Goal: Task Accomplishment & Management: Manage account settings

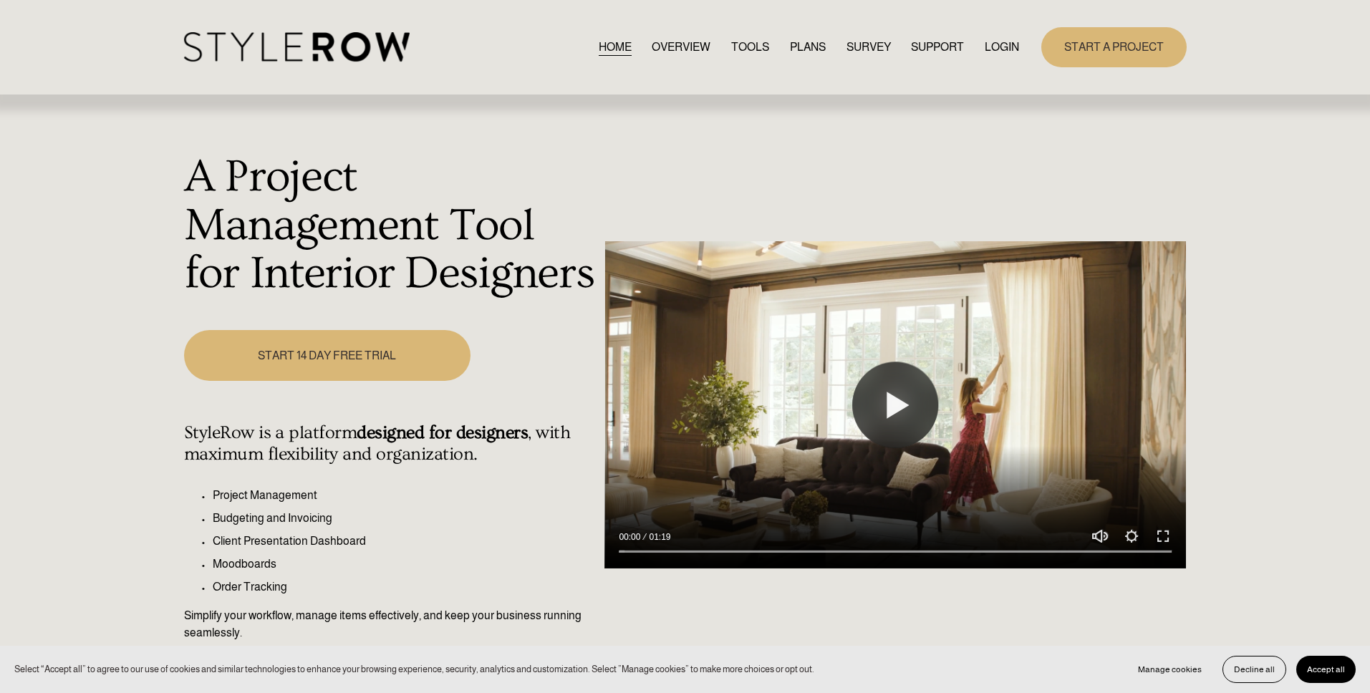
click at [997, 39] on link "LOGIN" at bounding box center [1001, 46] width 34 height 19
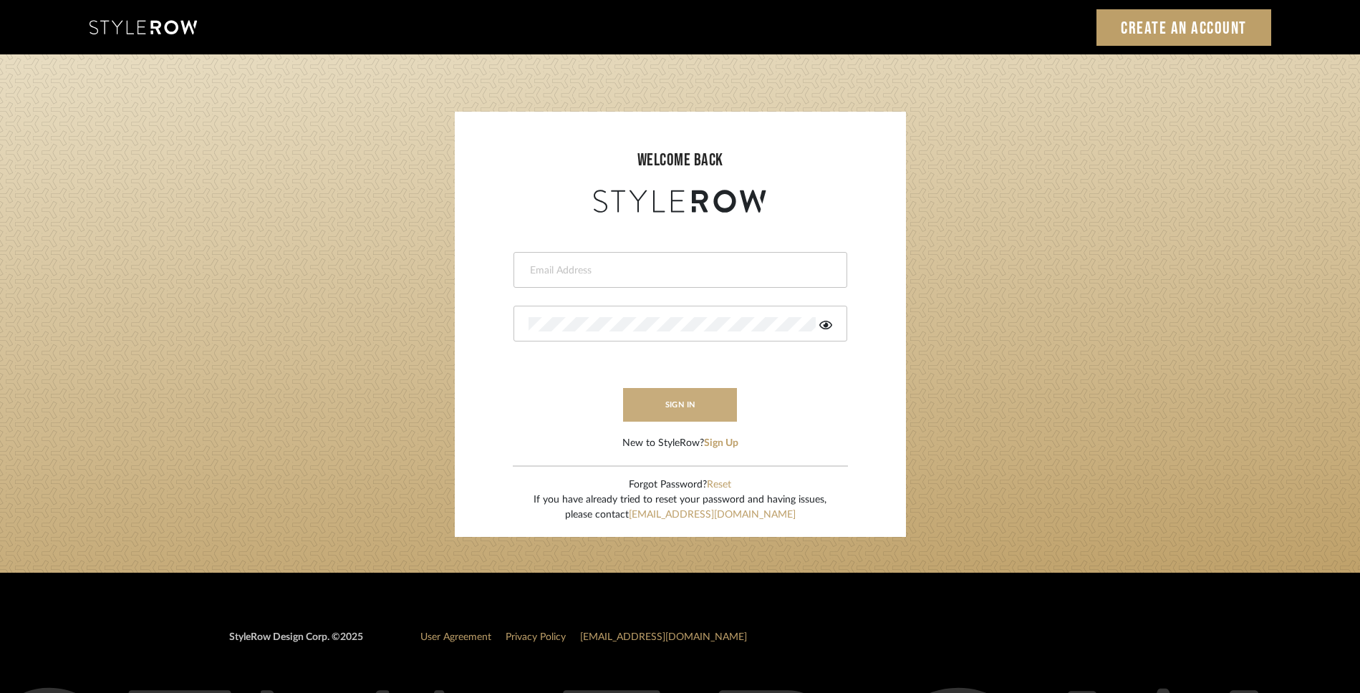
type input "rayeinteriordesign@gmail.com"
click at [705, 405] on button "sign in" at bounding box center [680, 405] width 115 height 34
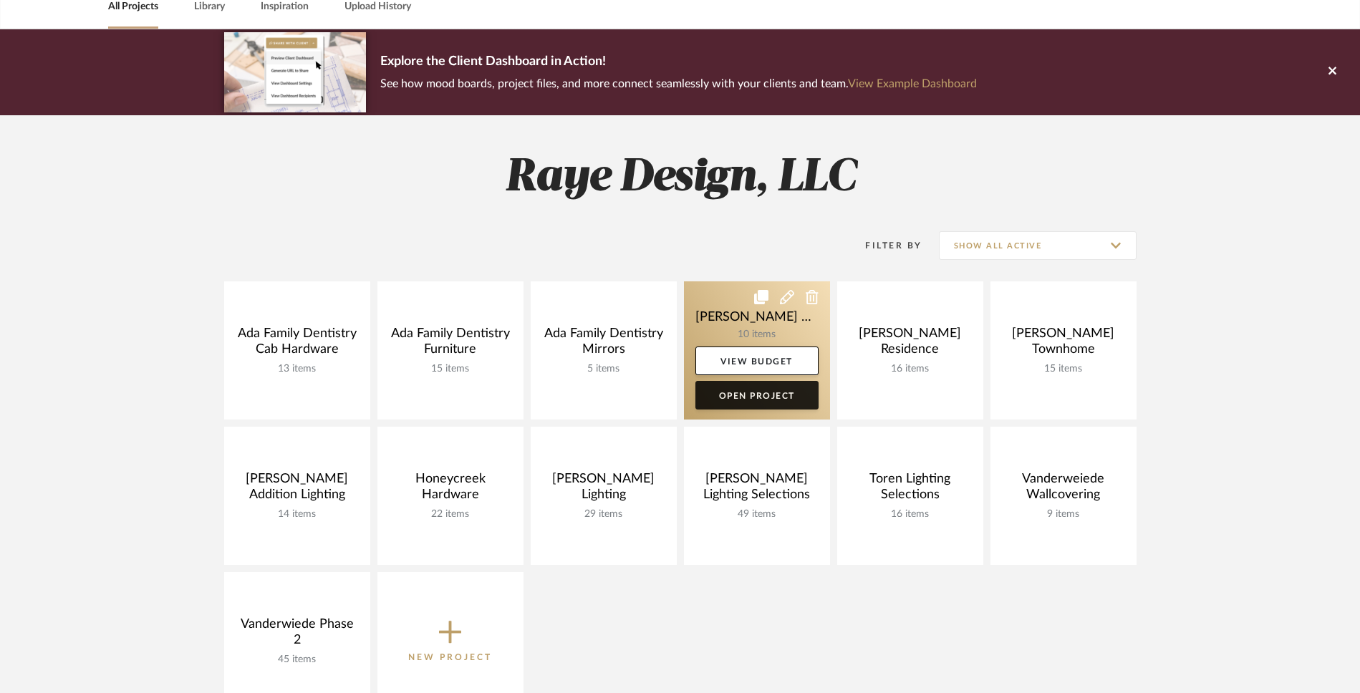
scroll to position [77, 0]
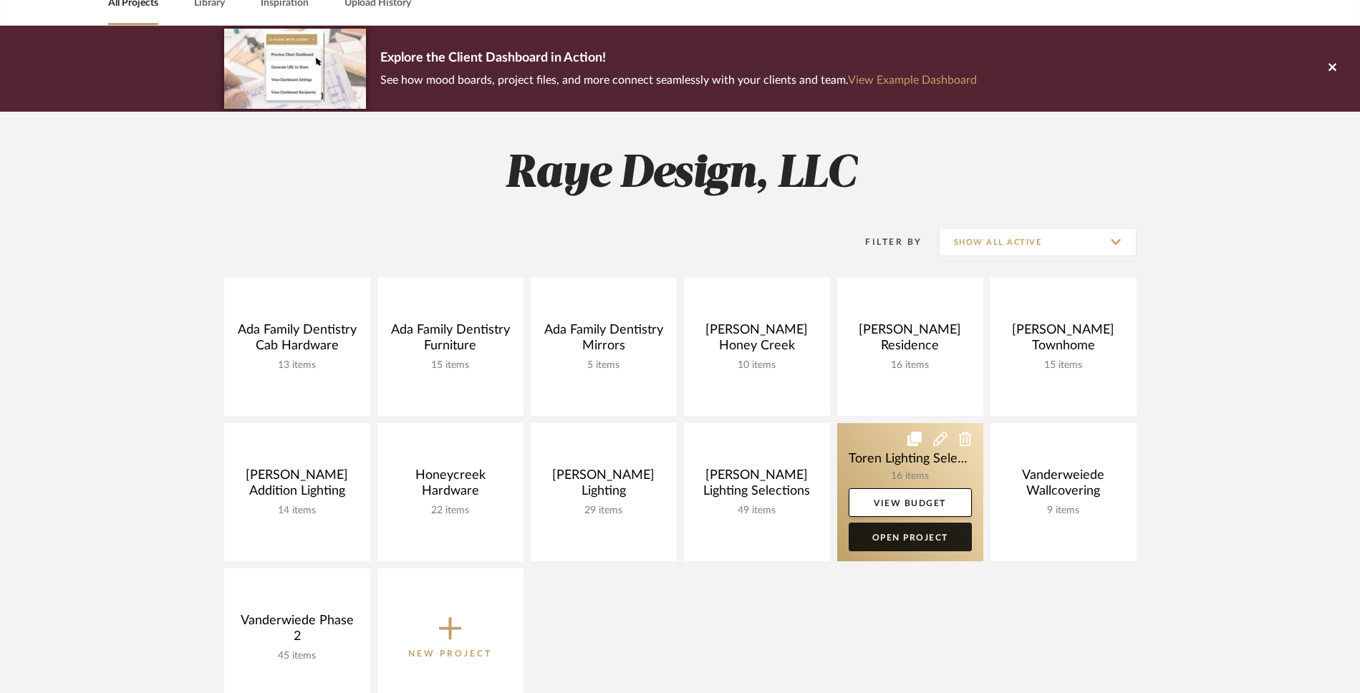
click at [905, 538] on link "Open Project" at bounding box center [909, 537] width 123 height 29
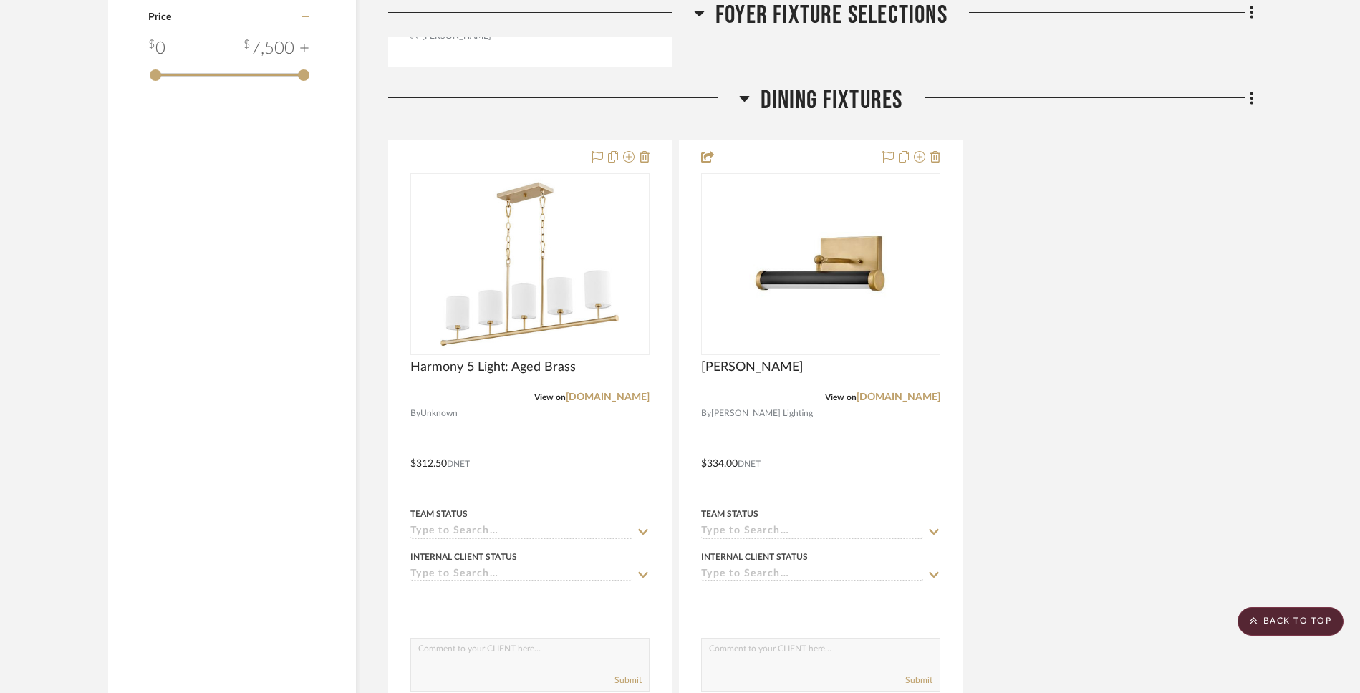
scroll to position [1656, 0]
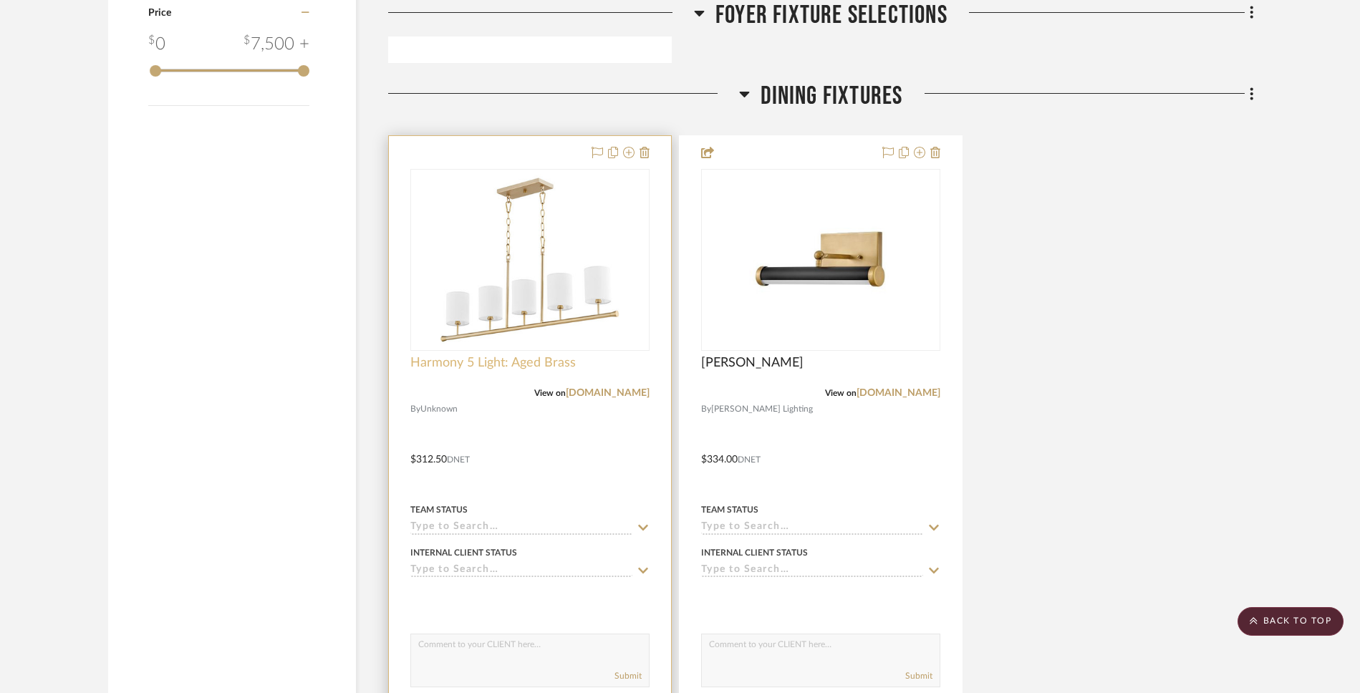
click at [518, 360] on span "Harmony 5 Light: Aged Brass" at bounding box center [492, 363] width 165 height 16
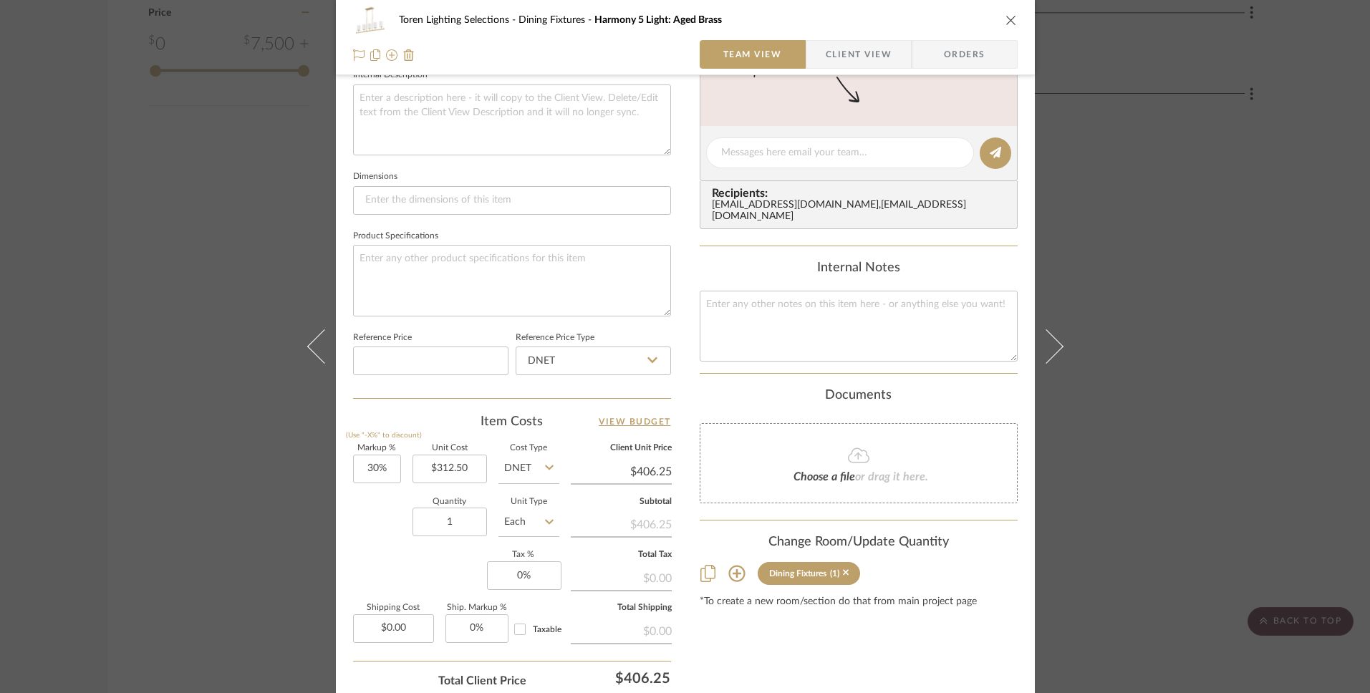
scroll to position [543, 0]
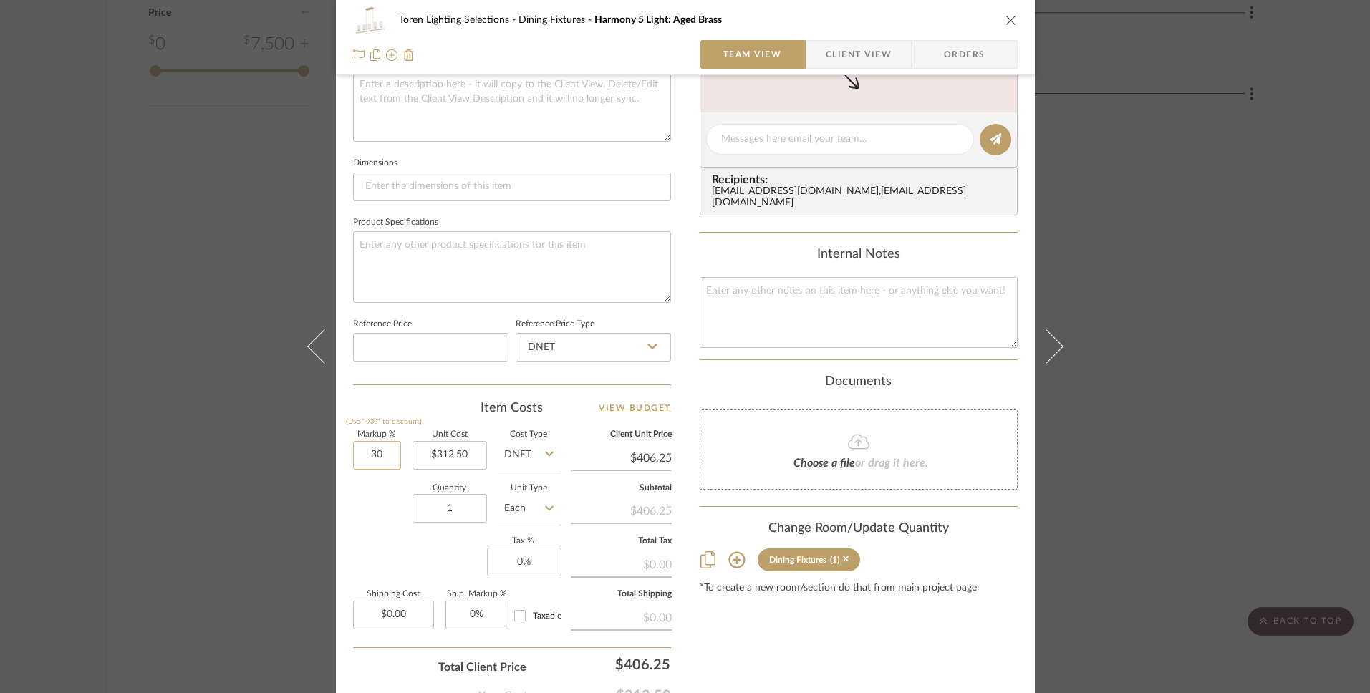
click at [390, 458] on input "30" at bounding box center [377, 455] width 48 height 29
type input "0%"
click at [366, 527] on div "Quantity 1 Unit Type Each" at bounding box center [456, 510] width 206 height 51
type input "$312.50"
click at [536, 571] on input "0" at bounding box center [524, 562] width 74 height 29
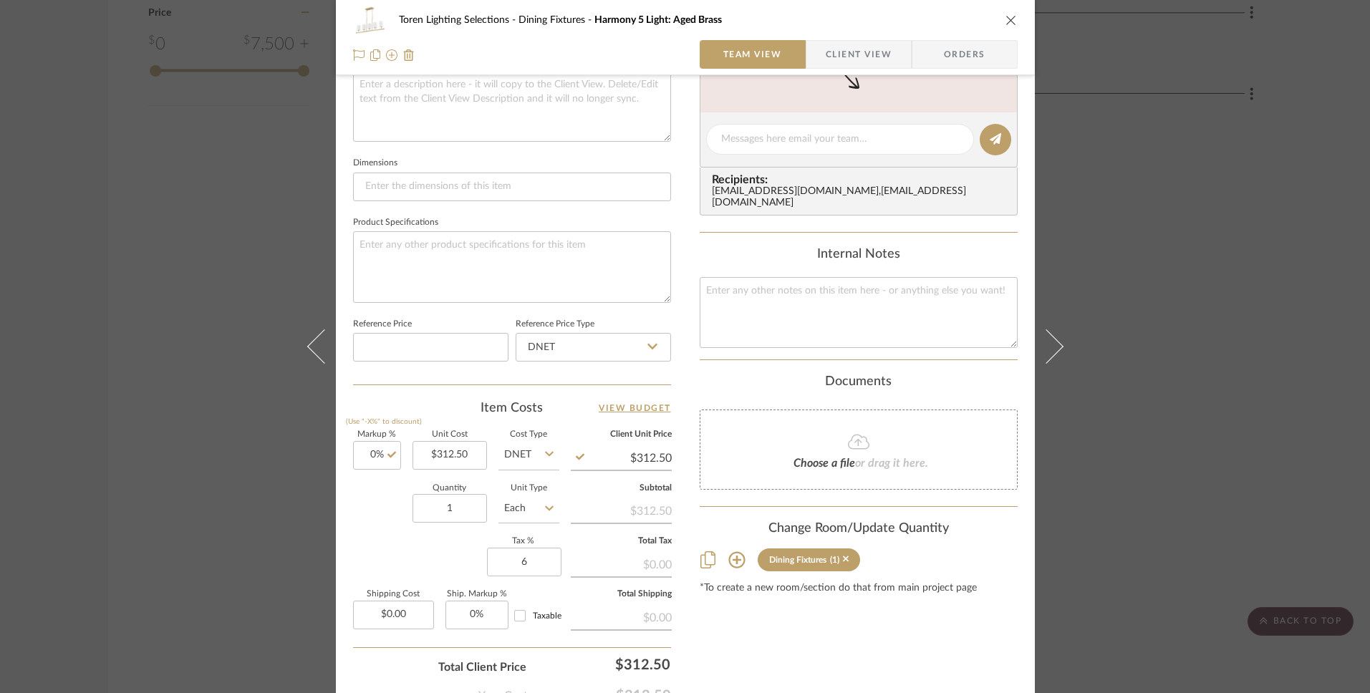
type input "6%"
click at [456, 563] on div "Markup % (Use "-X%" to discount) 0% Unit Cost $312.50 Cost Type DNET Client Uni…" at bounding box center [512, 535] width 318 height 209
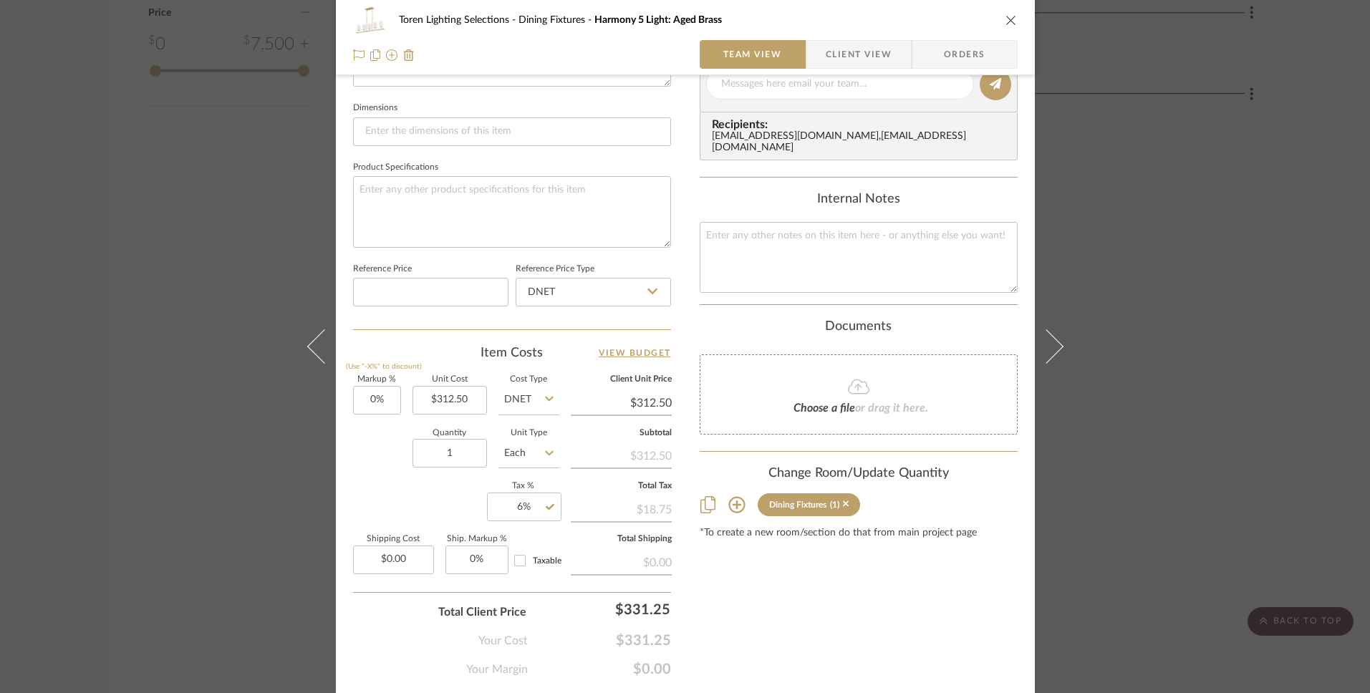
scroll to position [599, 0]
click at [416, 561] on input "0.00" at bounding box center [393, 559] width 81 height 29
type input "$43.00"
click at [371, 495] on div "Markup % (Use "-X%" to discount) 0% Unit Cost $312.50 Cost Type DNET Client Uni…" at bounding box center [512, 479] width 318 height 209
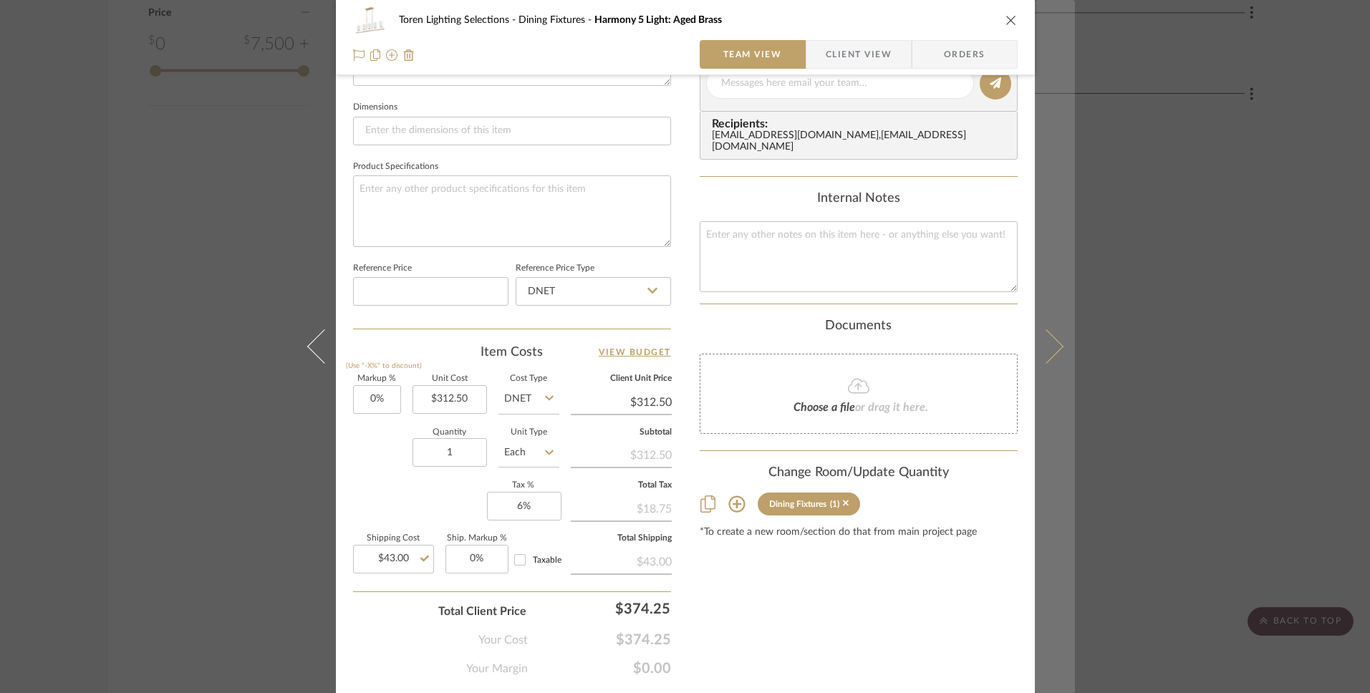
click at [1051, 352] on icon at bounding box center [1045, 346] width 34 height 34
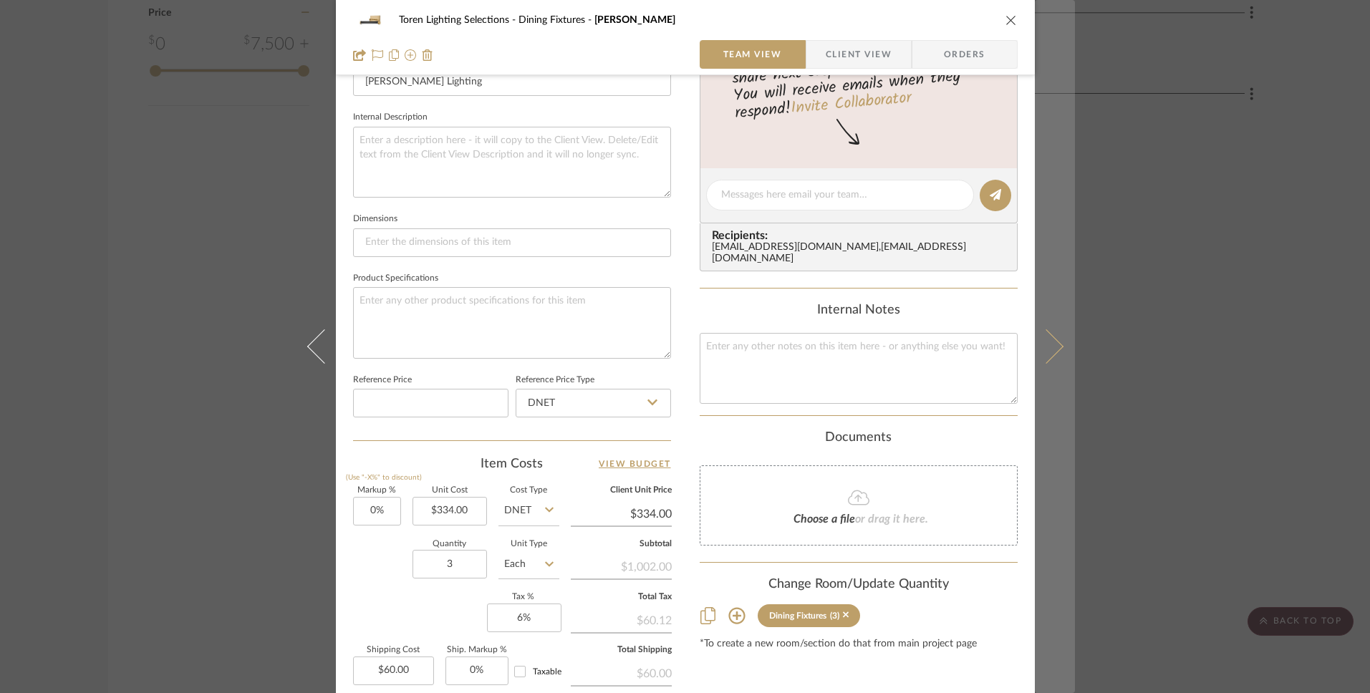
scroll to position [486, 0]
click at [1050, 354] on icon at bounding box center [1045, 346] width 34 height 34
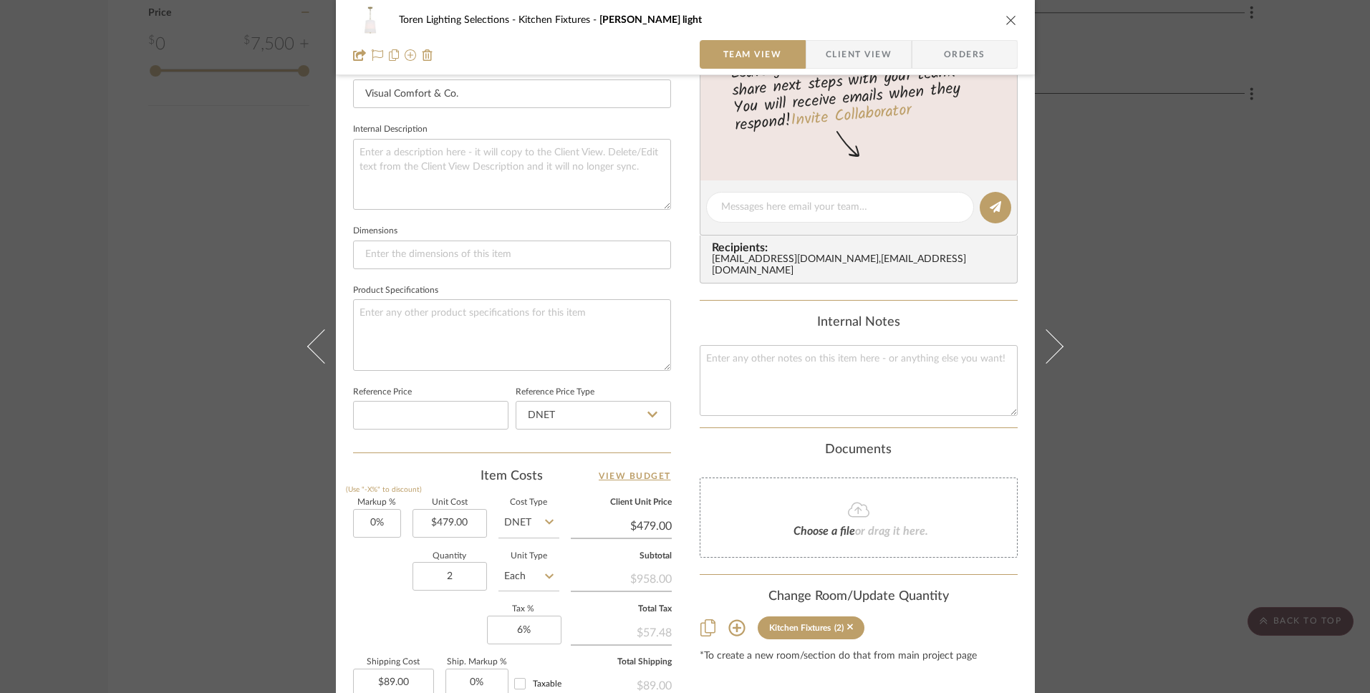
scroll to position [585, 0]
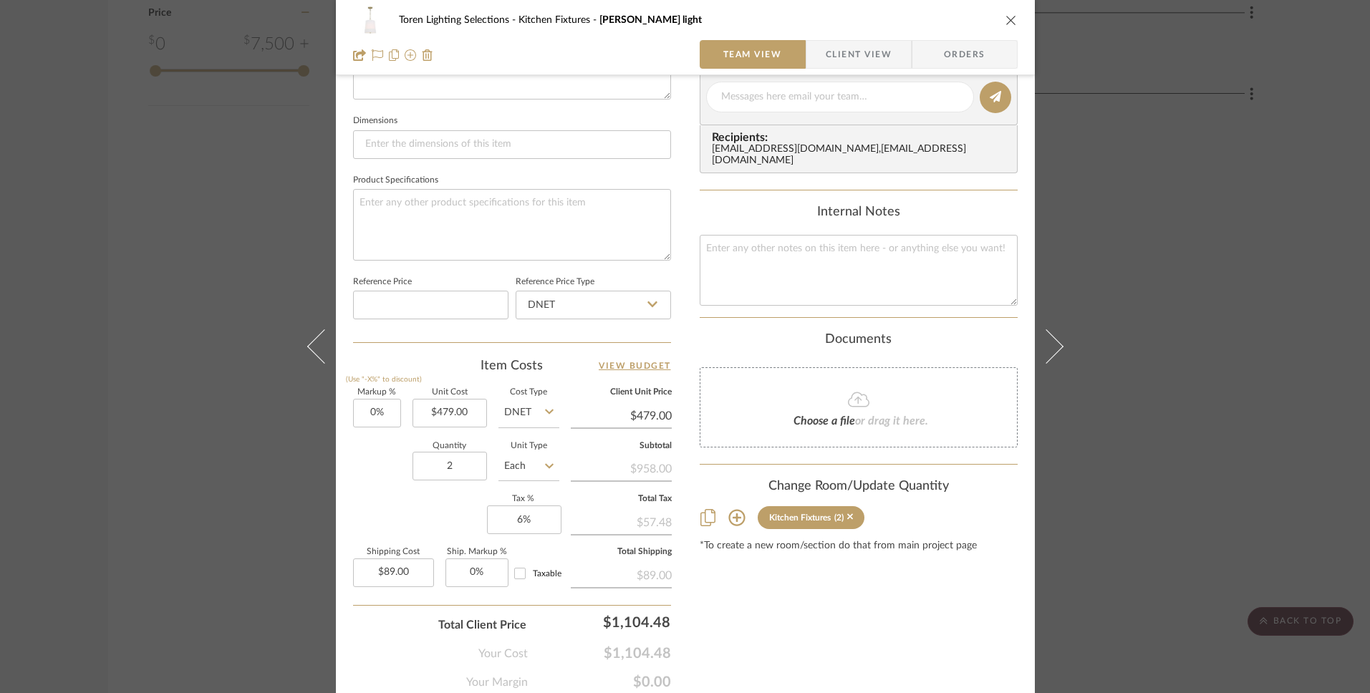
click at [1050, 354] on icon at bounding box center [1045, 346] width 34 height 34
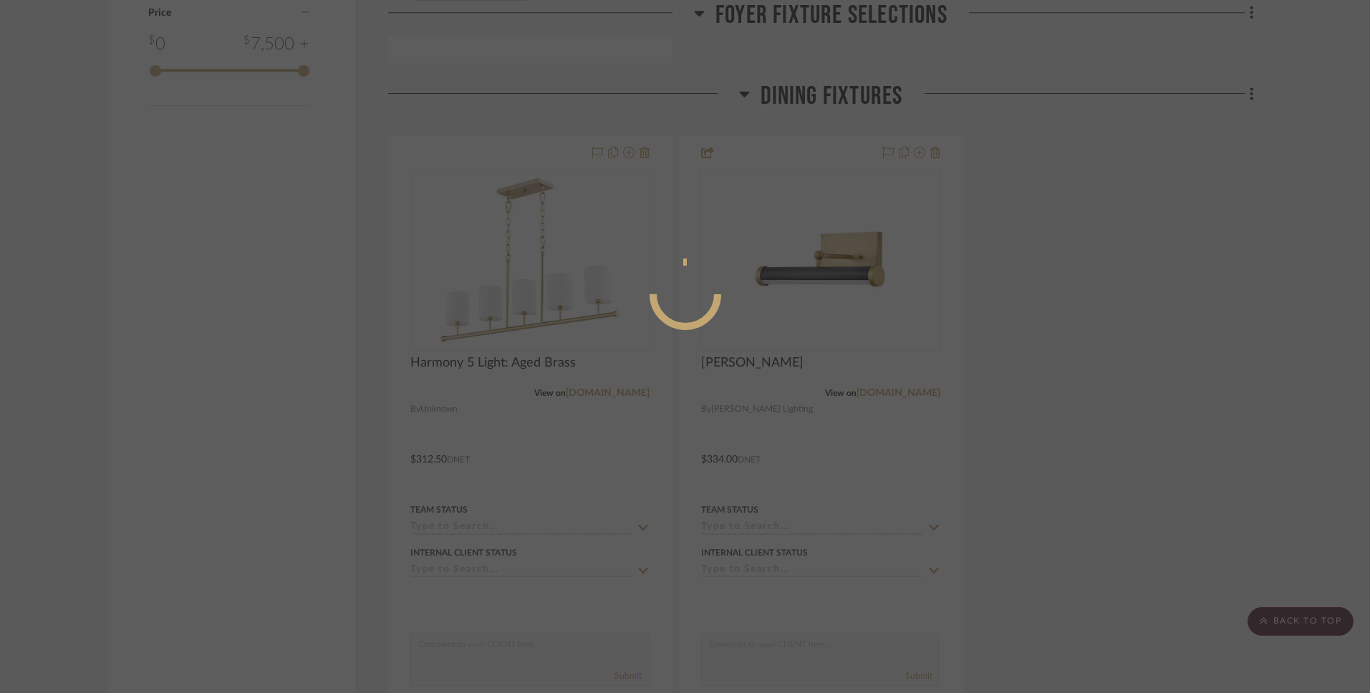
scroll to position [0, 0]
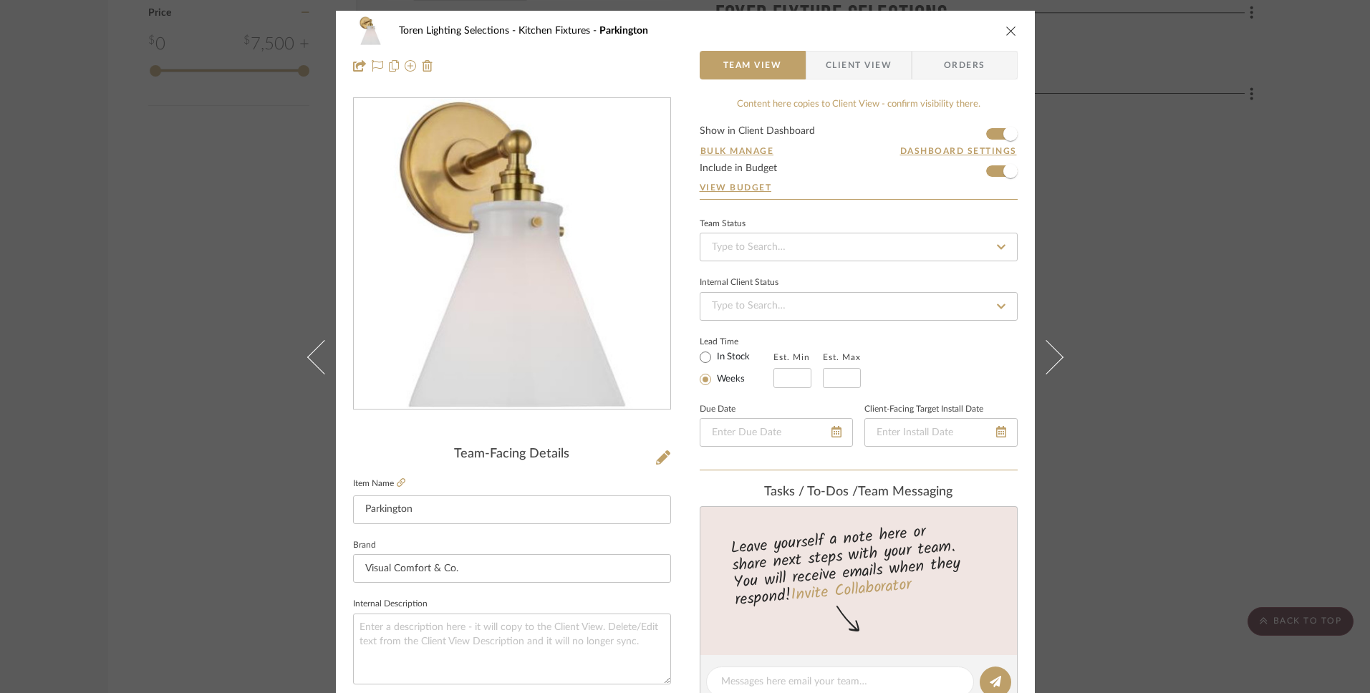
click at [1050, 354] on icon at bounding box center [1045, 357] width 34 height 34
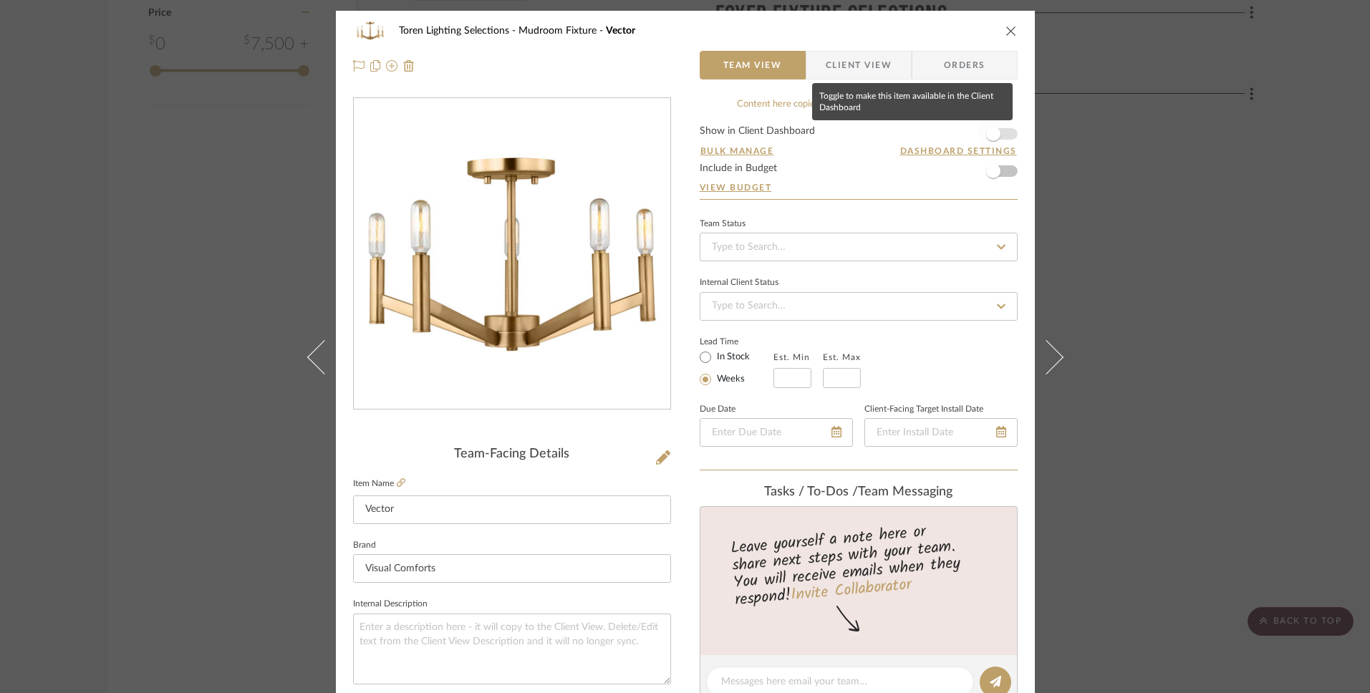
click at [986, 134] on span "button" at bounding box center [993, 134] width 14 height 14
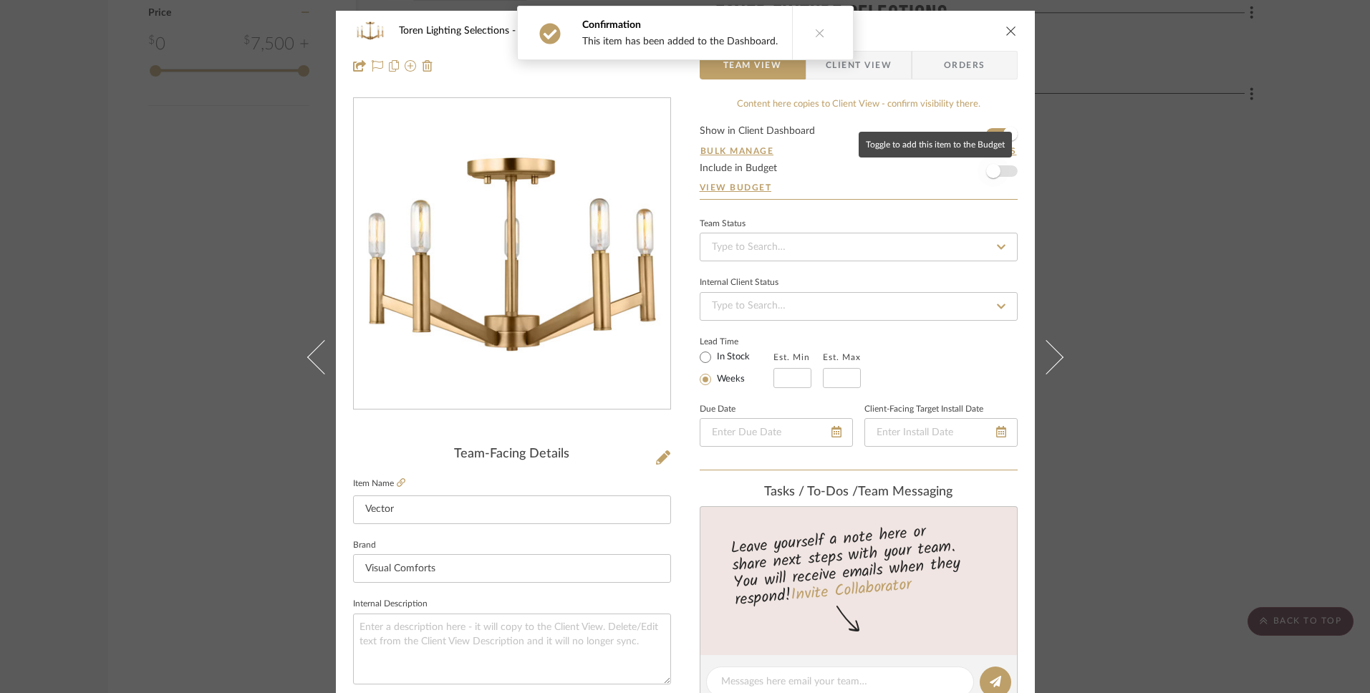
click at [987, 175] on span "button" at bounding box center [993, 171] width 14 height 14
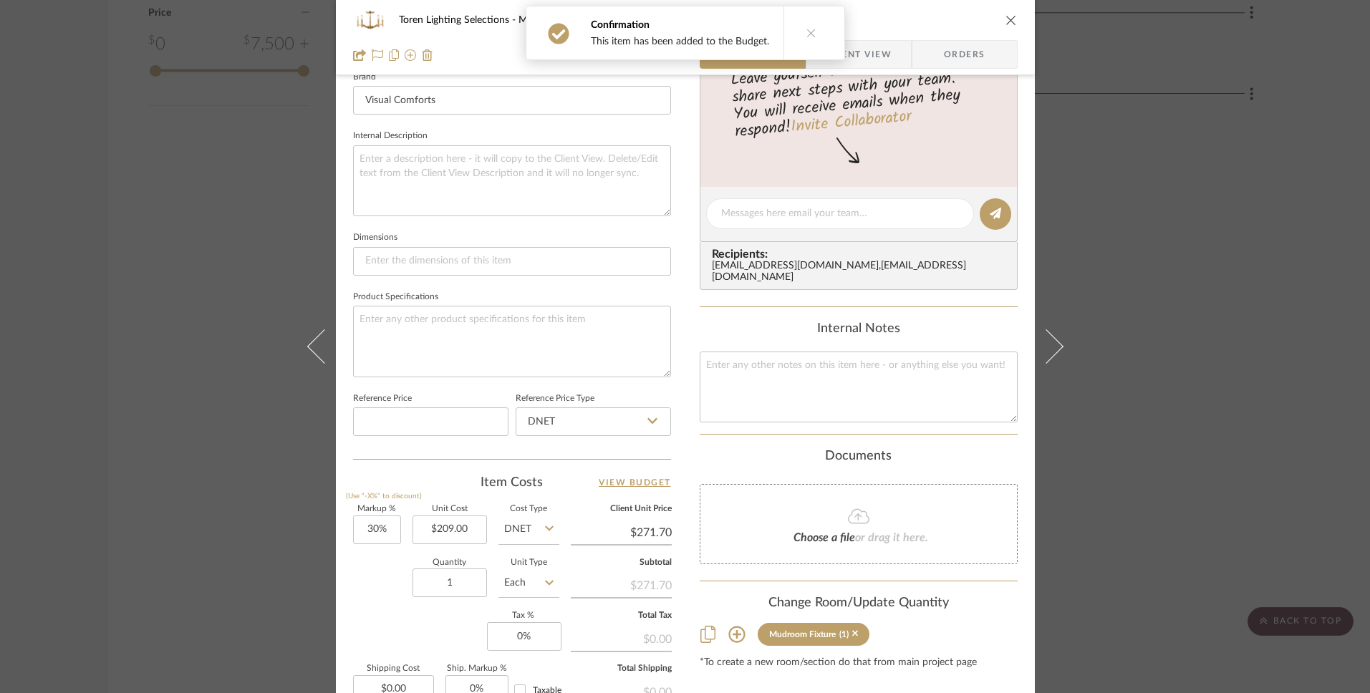
scroll to position [513, 0]
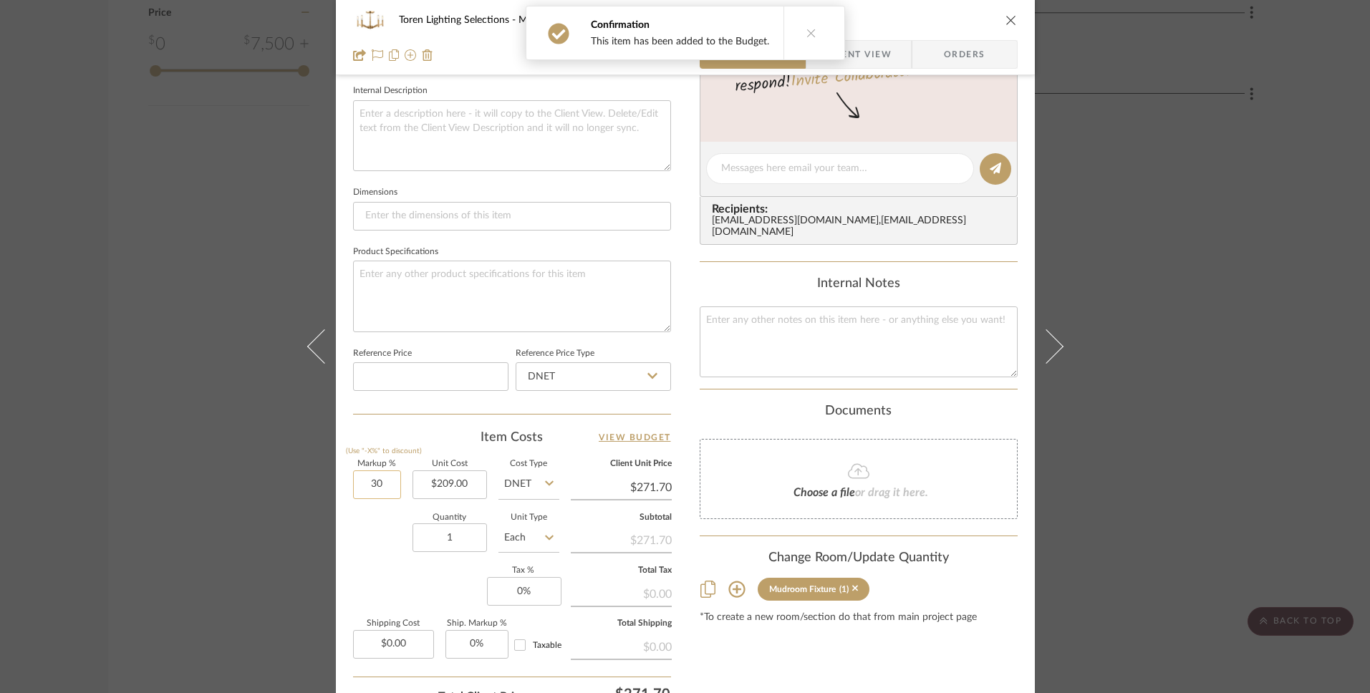
click at [388, 487] on input "30" at bounding box center [377, 484] width 48 height 29
type input "0%"
click at [401, 558] on div "Quantity 1 Unit Type Each" at bounding box center [456, 539] width 206 height 51
type input "$209.00"
click at [529, 594] on input "0" at bounding box center [524, 591] width 74 height 29
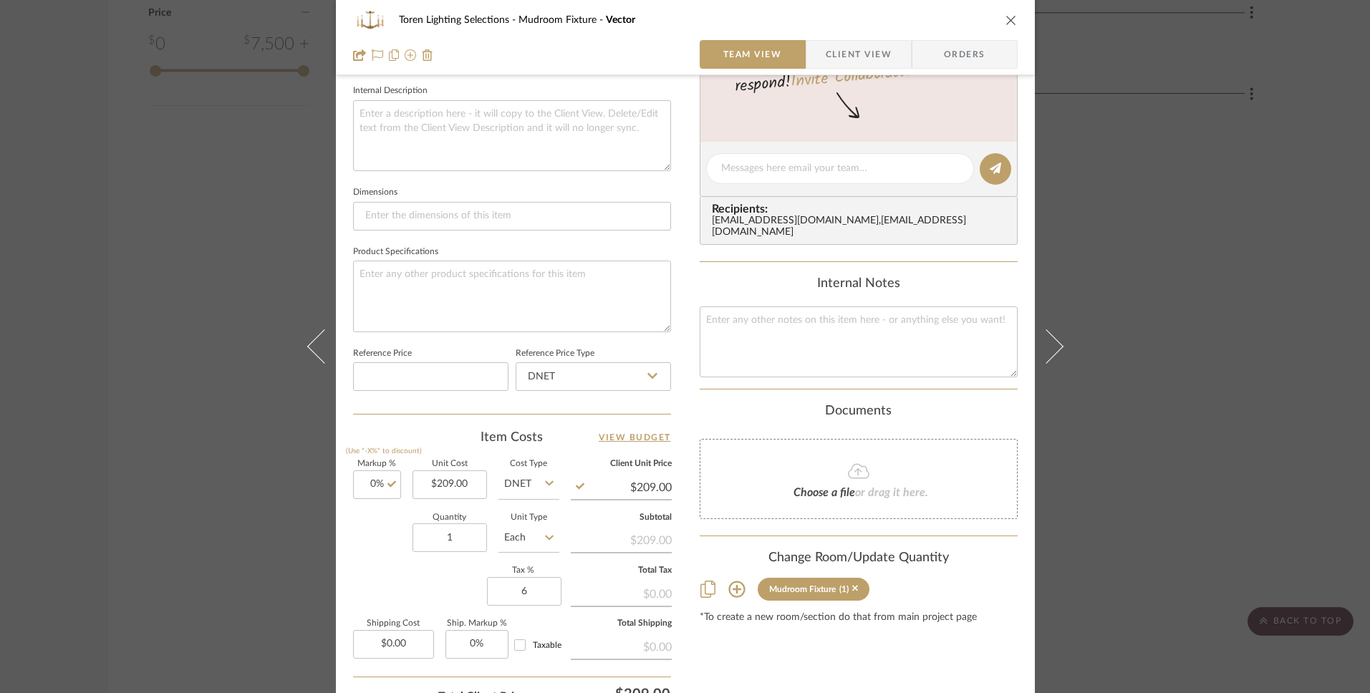
type input "6%"
click at [407, 589] on div "Markup % (Use "-X%" to discount) 0% Unit Cost $209.00 Cost Type DNET Client Uni…" at bounding box center [512, 564] width 318 height 209
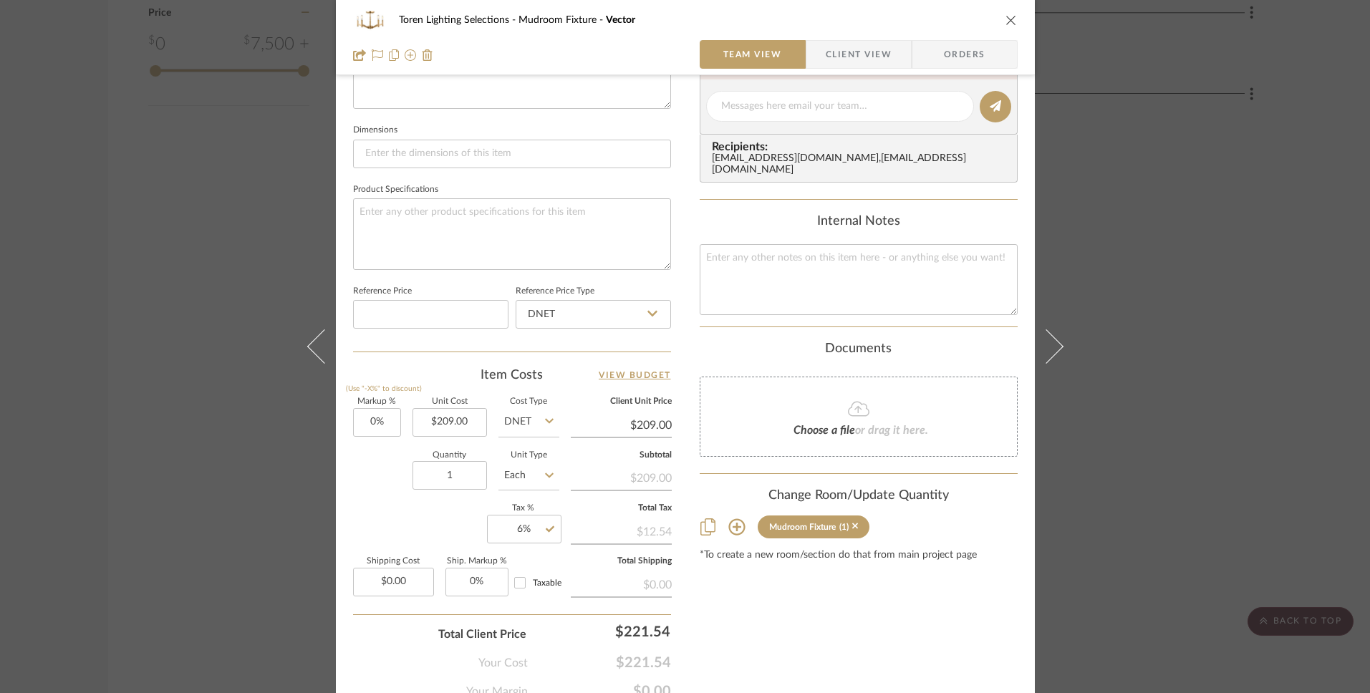
scroll to position [579, 0]
click at [408, 571] on input "0.00" at bounding box center [393, 578] width 81 height 29
drag, startPoint x: 417, startPoint y: 579, endPoint x: 360, endPoint y: 579, distance: 57.3
click at [360, 579] on input "340.00" at bounding box center [393, 578] width 81 height 29
type input "$34.00"
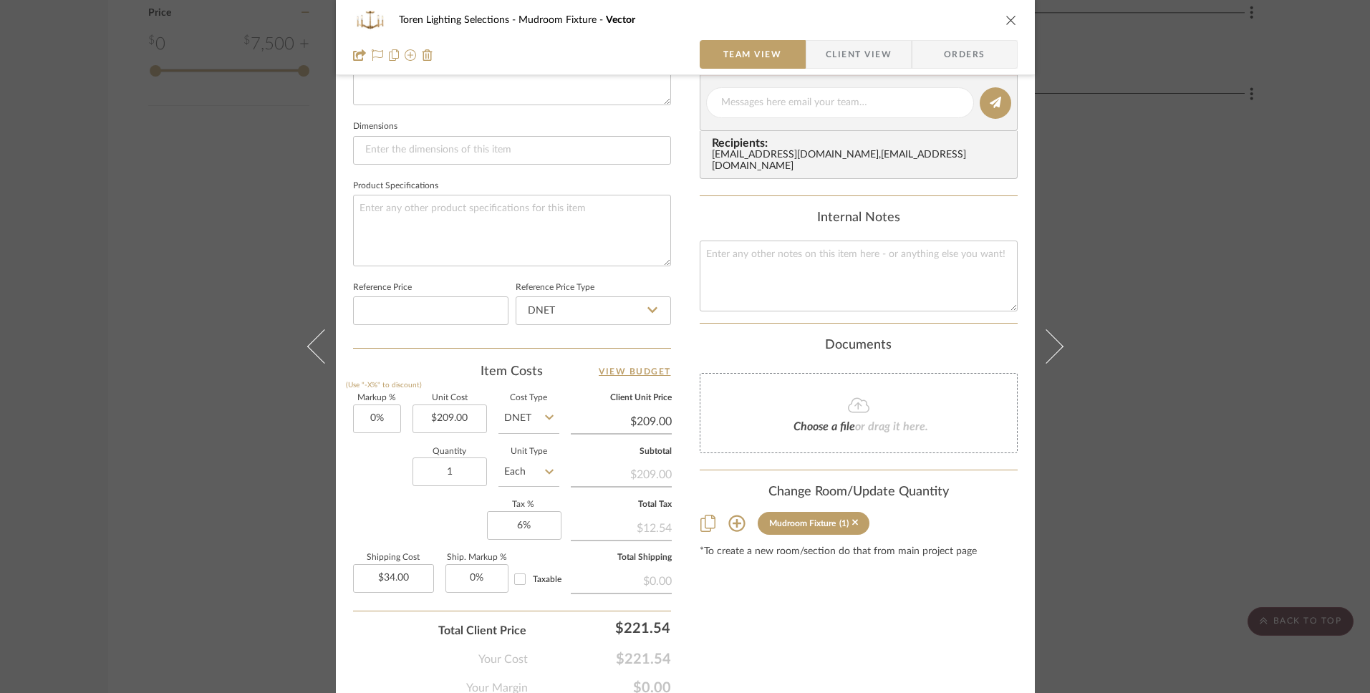
click at [353, 533] on div "Markup % (Use "-X%" to discount) 0% Unit Cost $209.00 Cost Type DNET Client Uni…" at bounding box center [512, 499] width 318 height 209
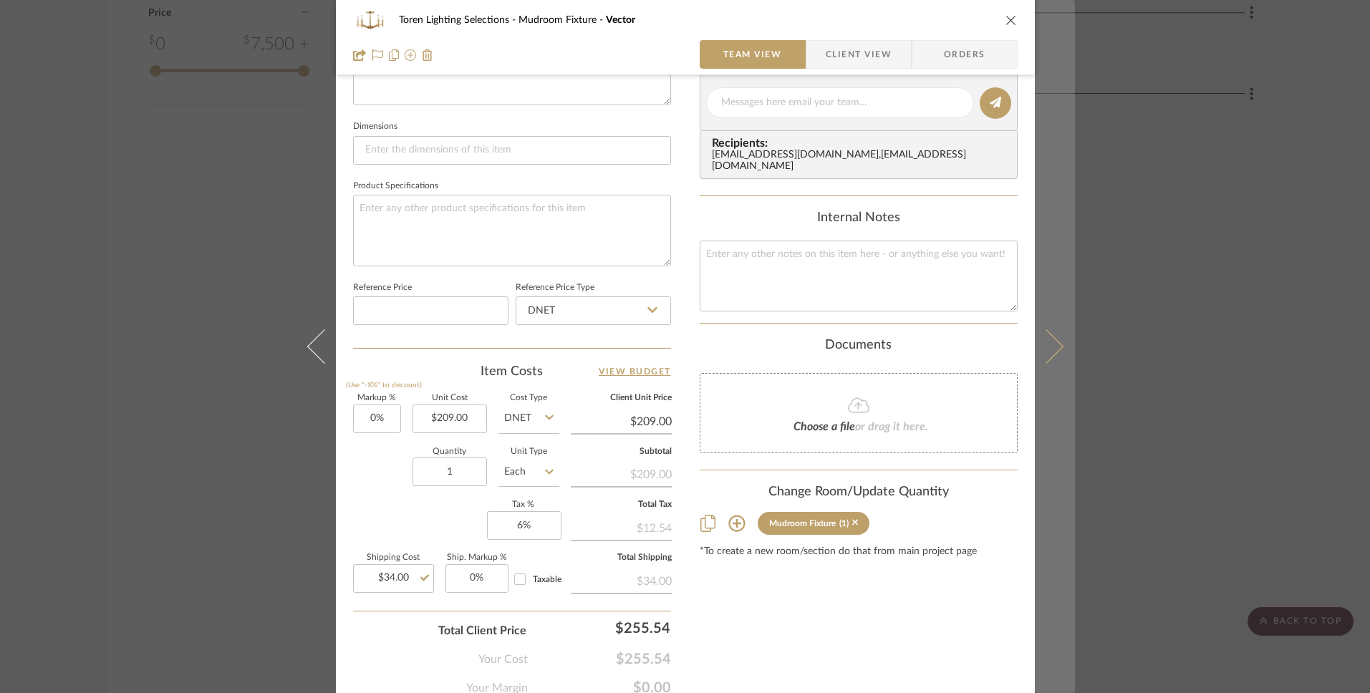
click at [1052, 352] on button at bounding box center [1055, 346] width 40 height 693
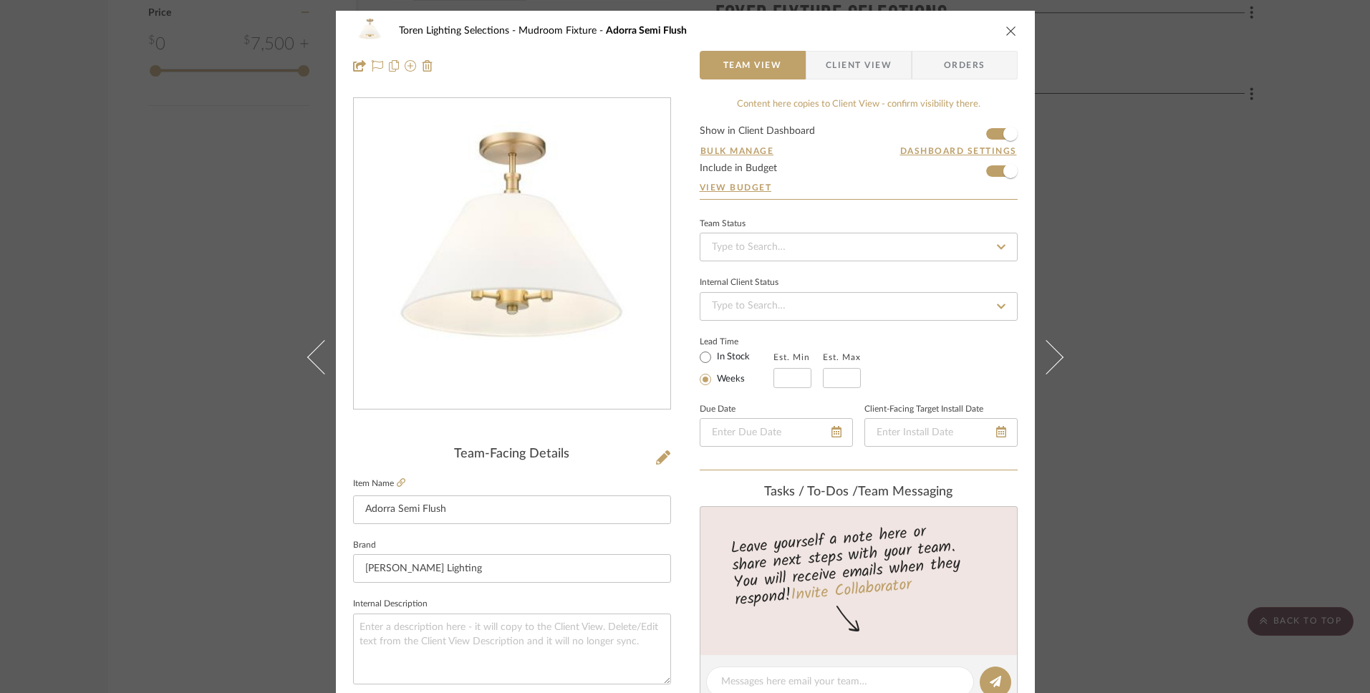
click at [1009, 25] on icon "close" at bounding box center [1010, 30] width 11 height 11
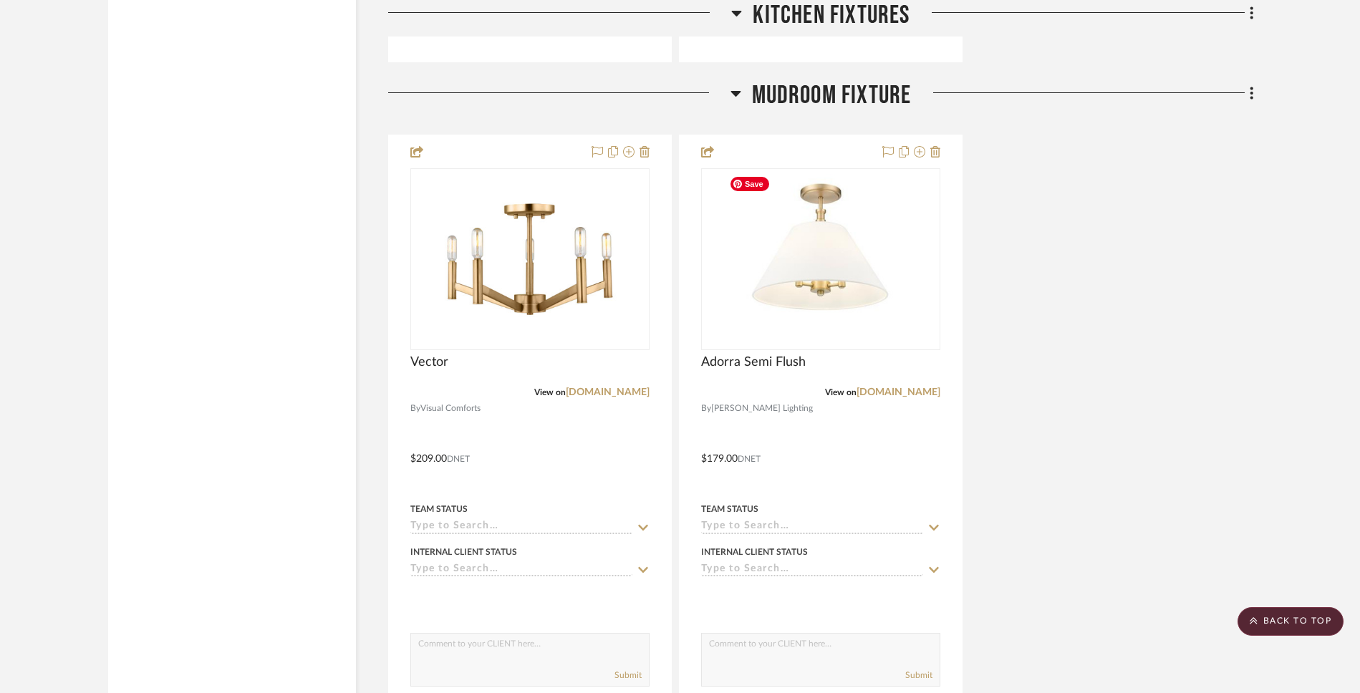
scroll to position [3055, 0]
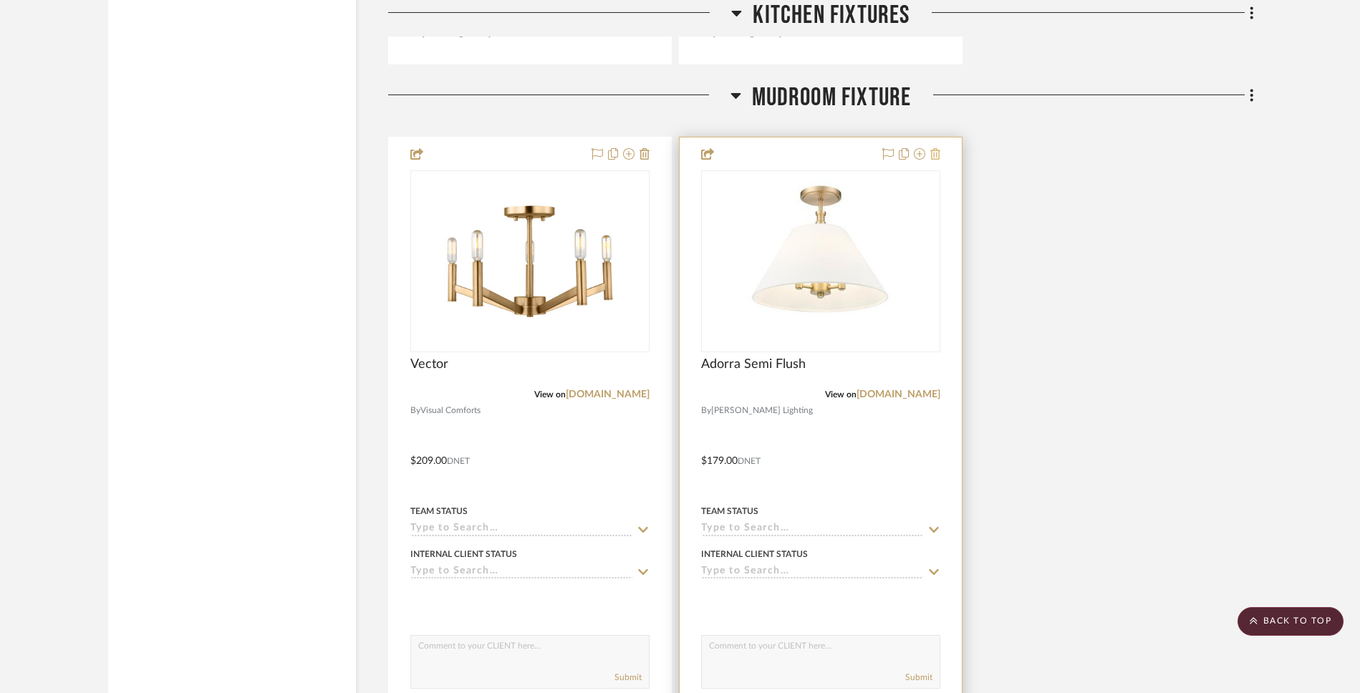
click at [938, 158] on icon at bounding box center [935, 153] width 10 height 11
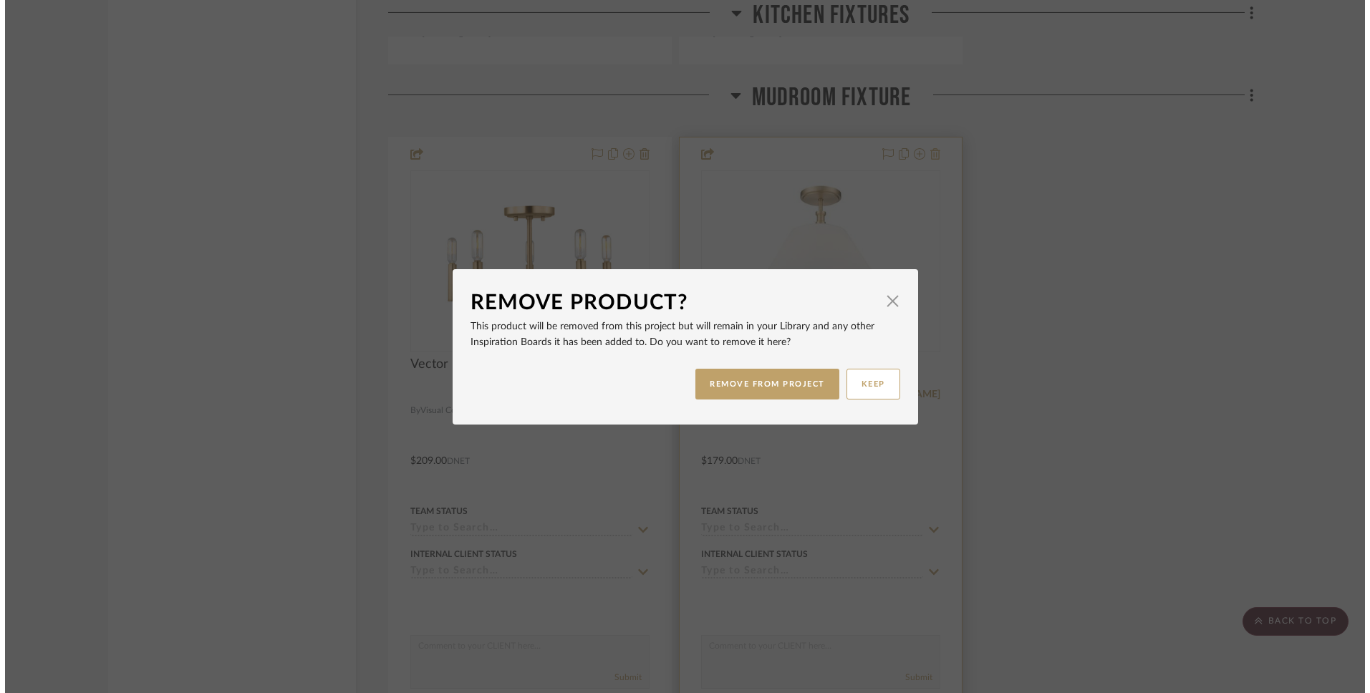
scroll to position [0, 0]
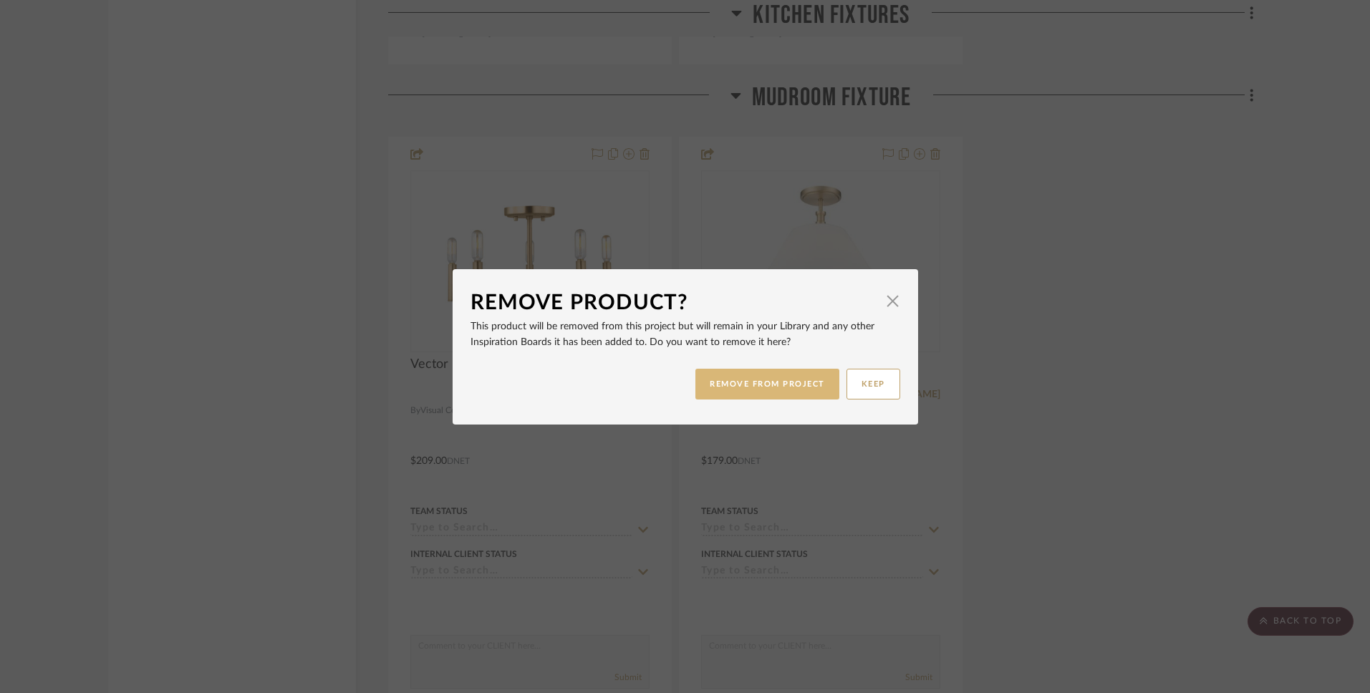
click at [774, 382] on button "REMOVE FROM PROJECT" at bounding box center [767, 384] width 144 height 31
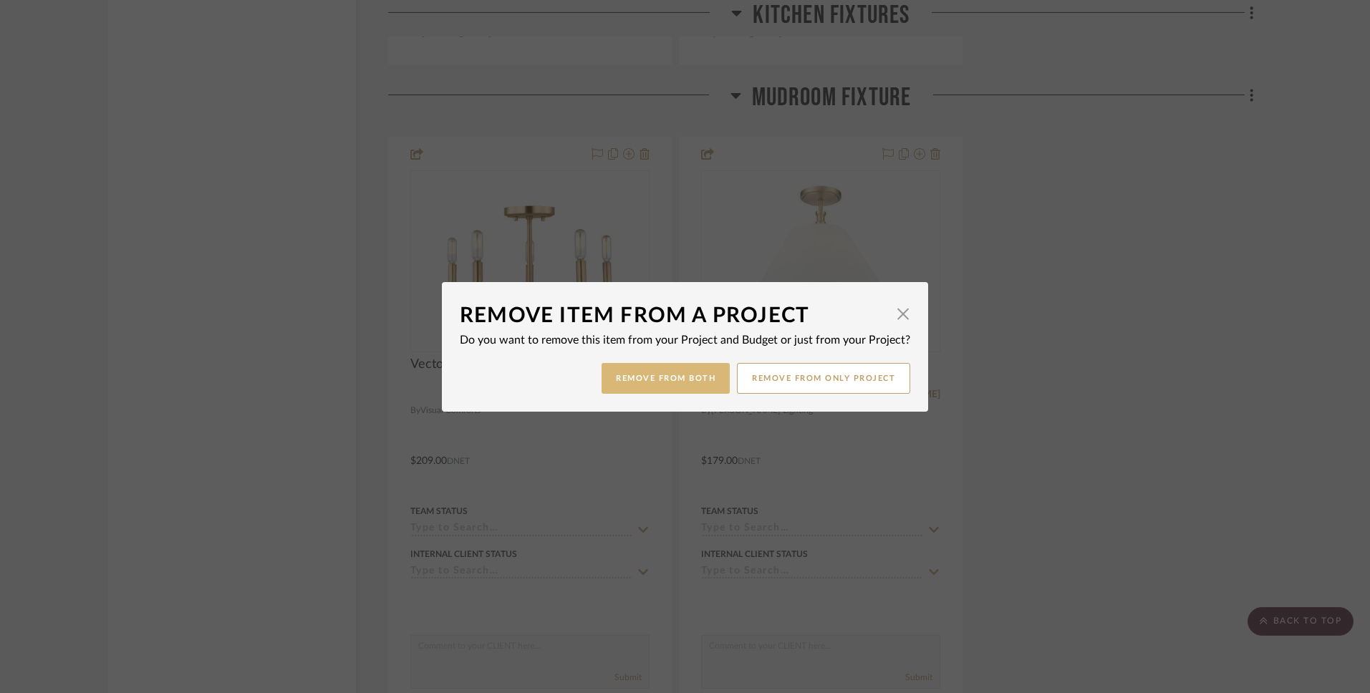
click at [692, 381] on button "Remove from Both" at bounding box center [665, 378] width 128 height 31
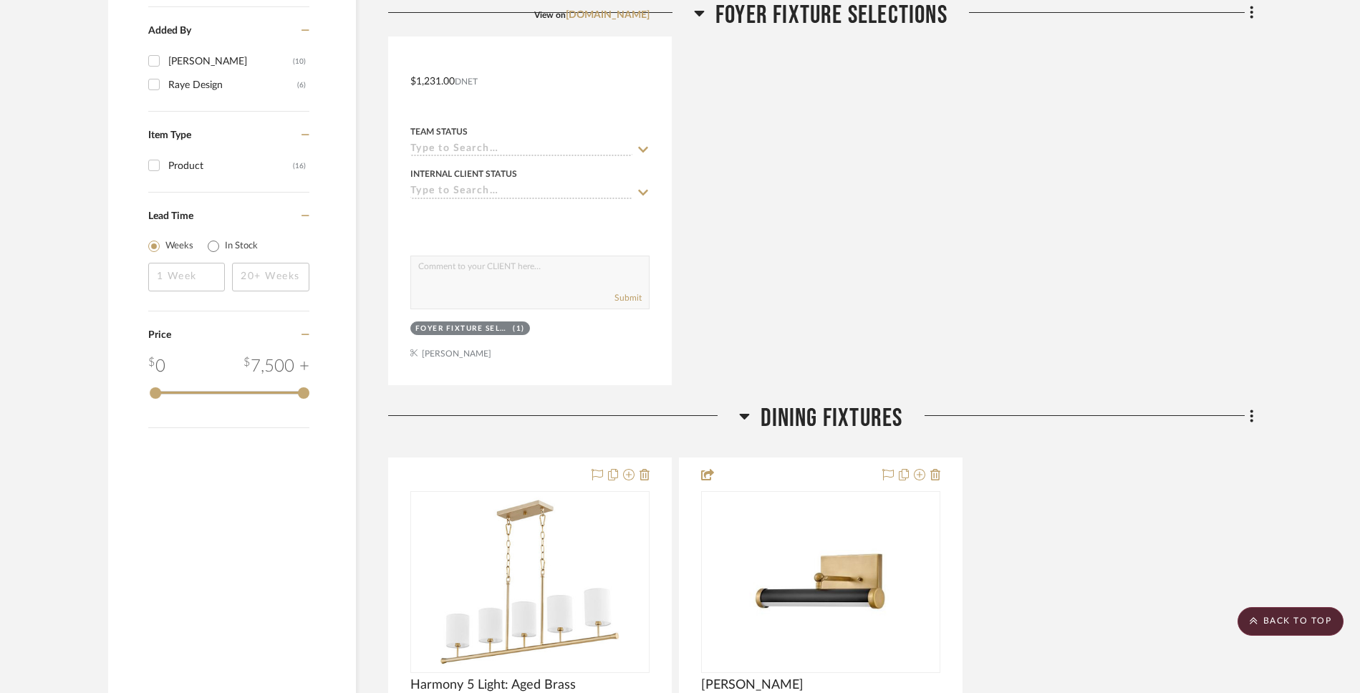
scroll to position [1500, 0]
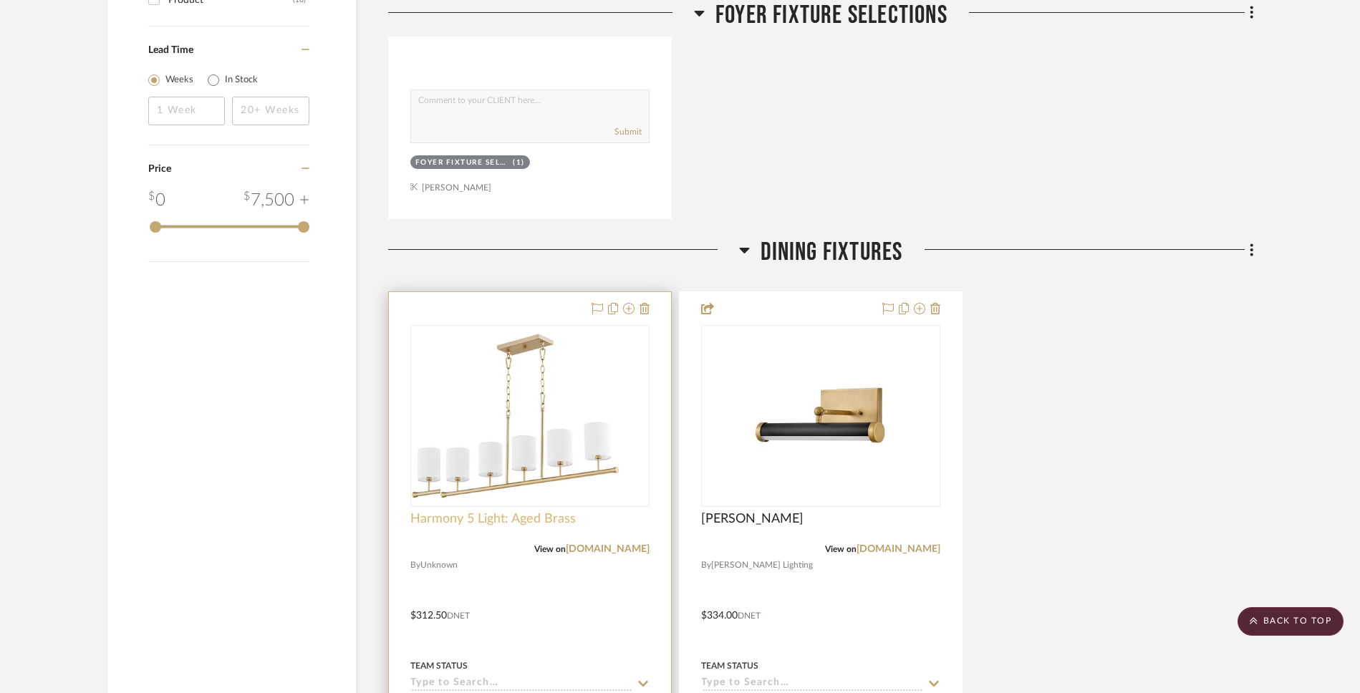
click at [513, 516] on span "Harmony 5 Light: Aged Brass" at bounding box center [492, 519] width 165 height 16
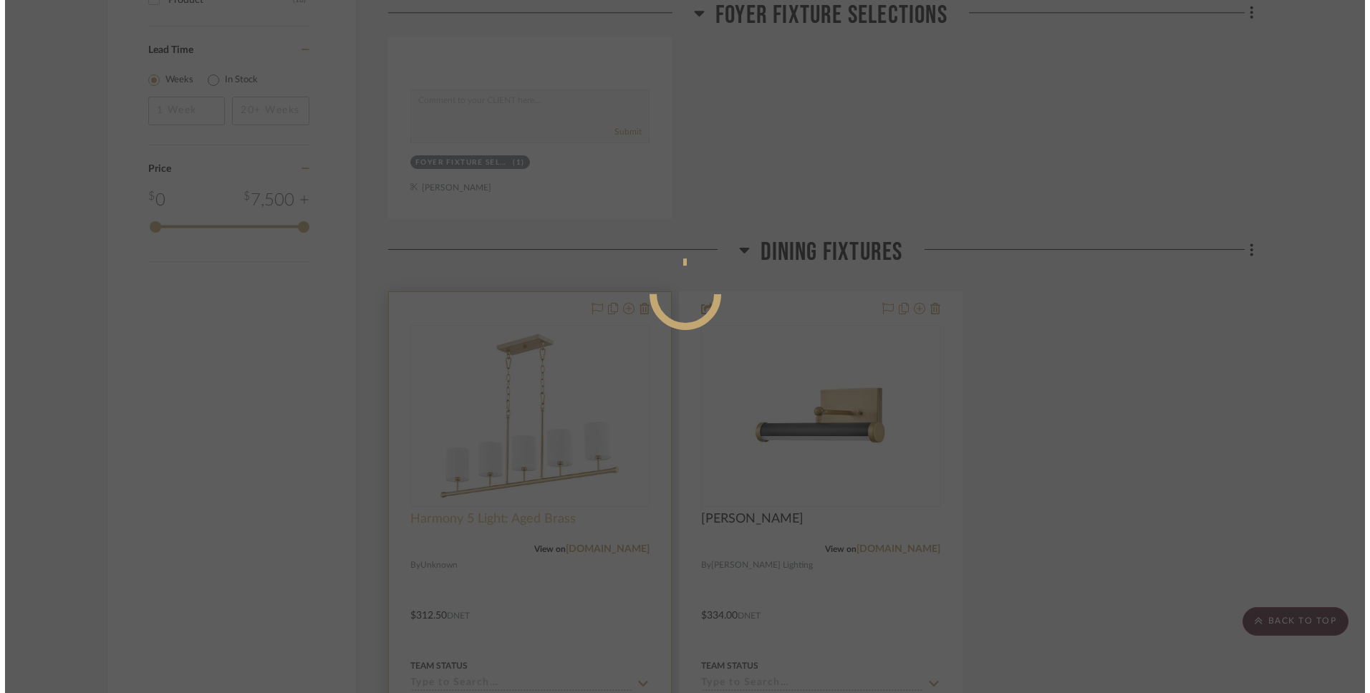
scroll to position [0, 0]
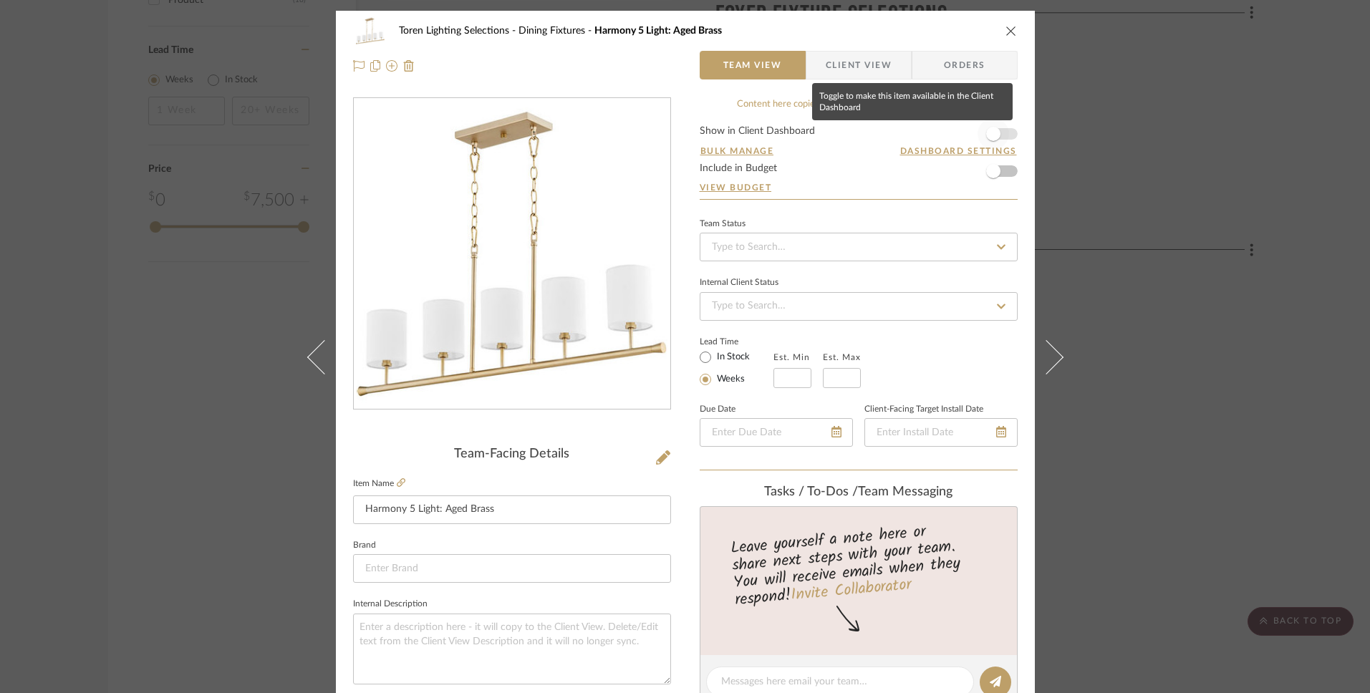
click at [987, 133] on span "button" at bounding box center [993, 134] width 14 height 14
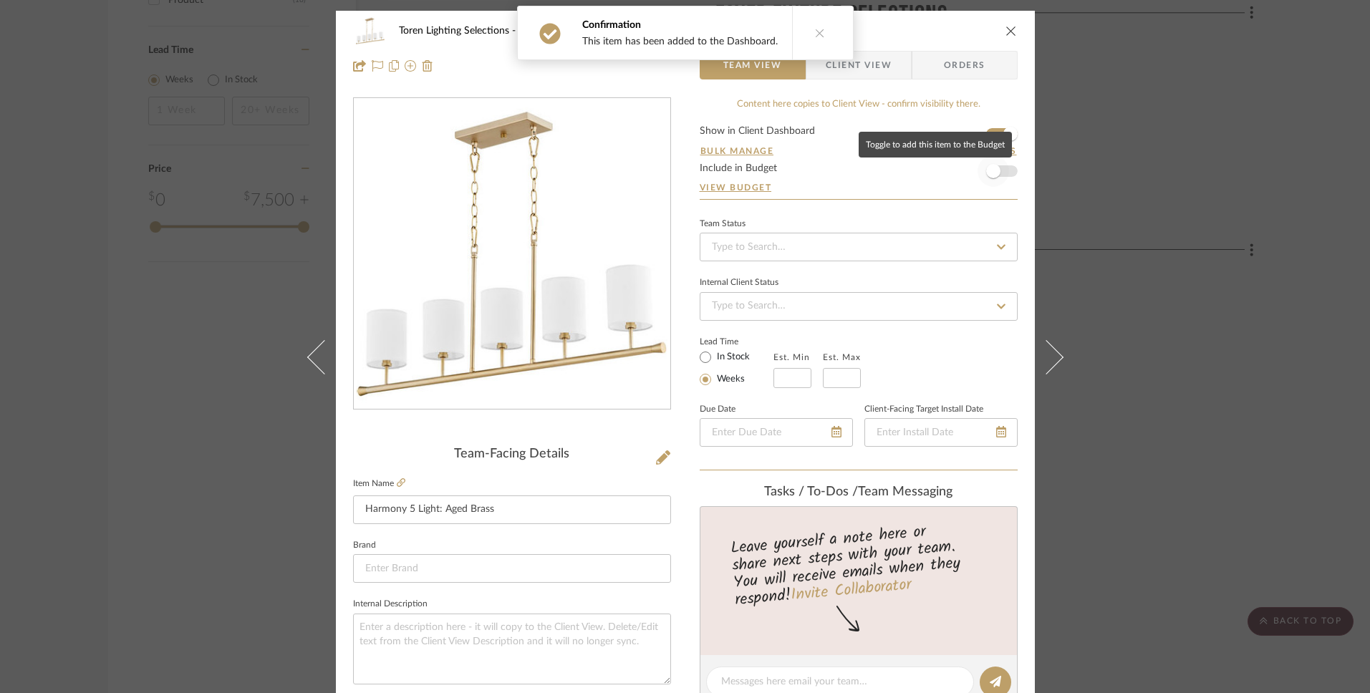
click at [990, 169] on span "button" at bounding box center [993, 171] width 14 height 14
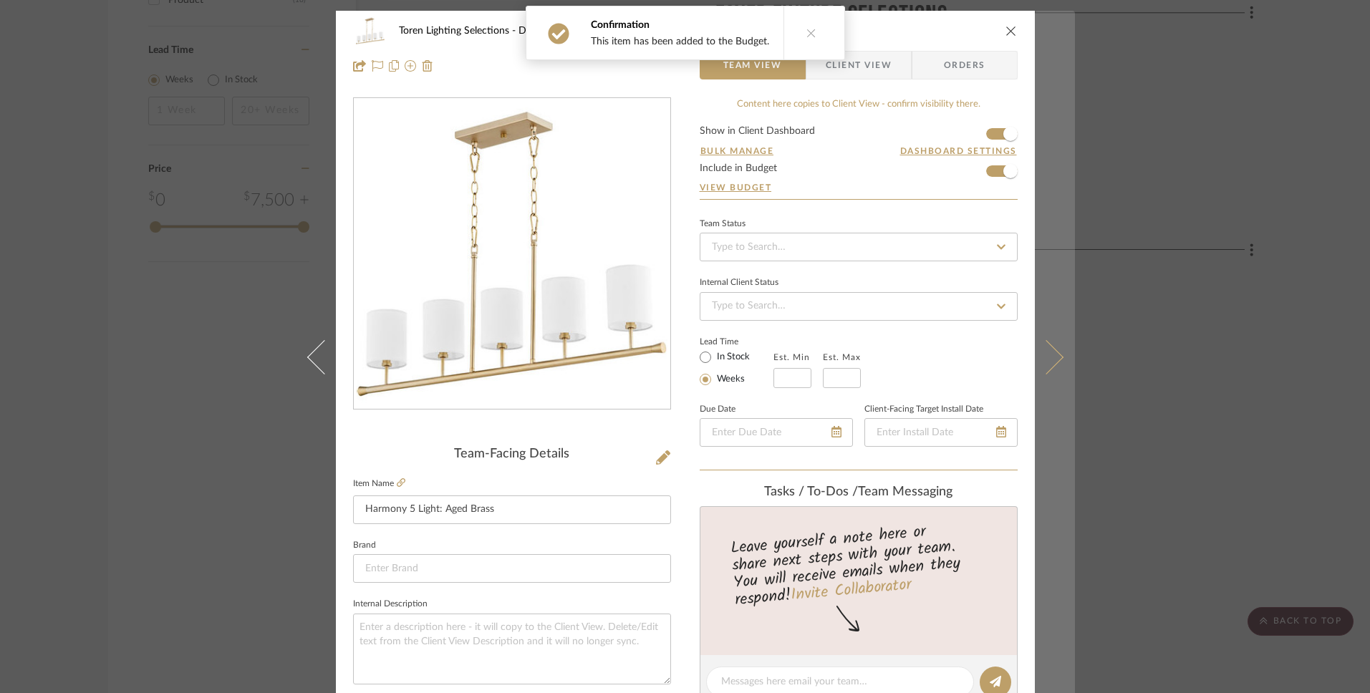
click at [1051, 361] on icon at bounding box center [1045, 357] width 34 height 34
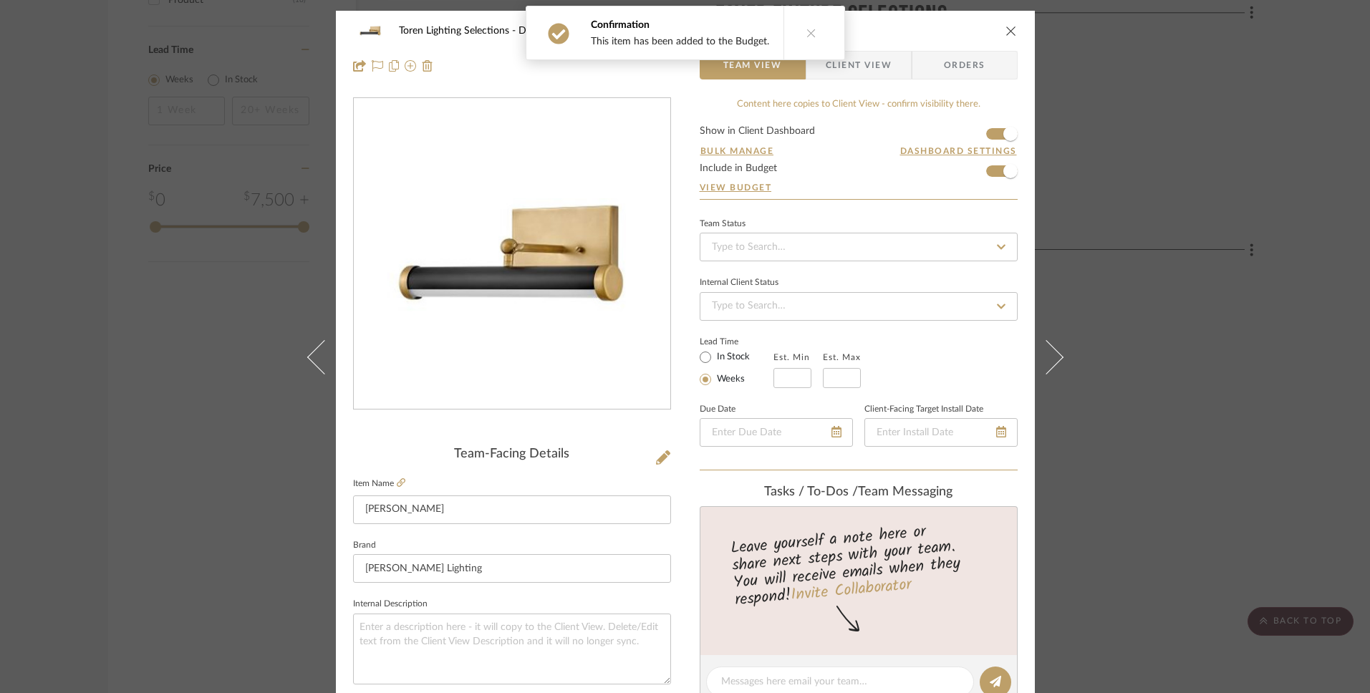
click at [1051, 361] on icon at bounding box center [1045, 357] width 34 height 34
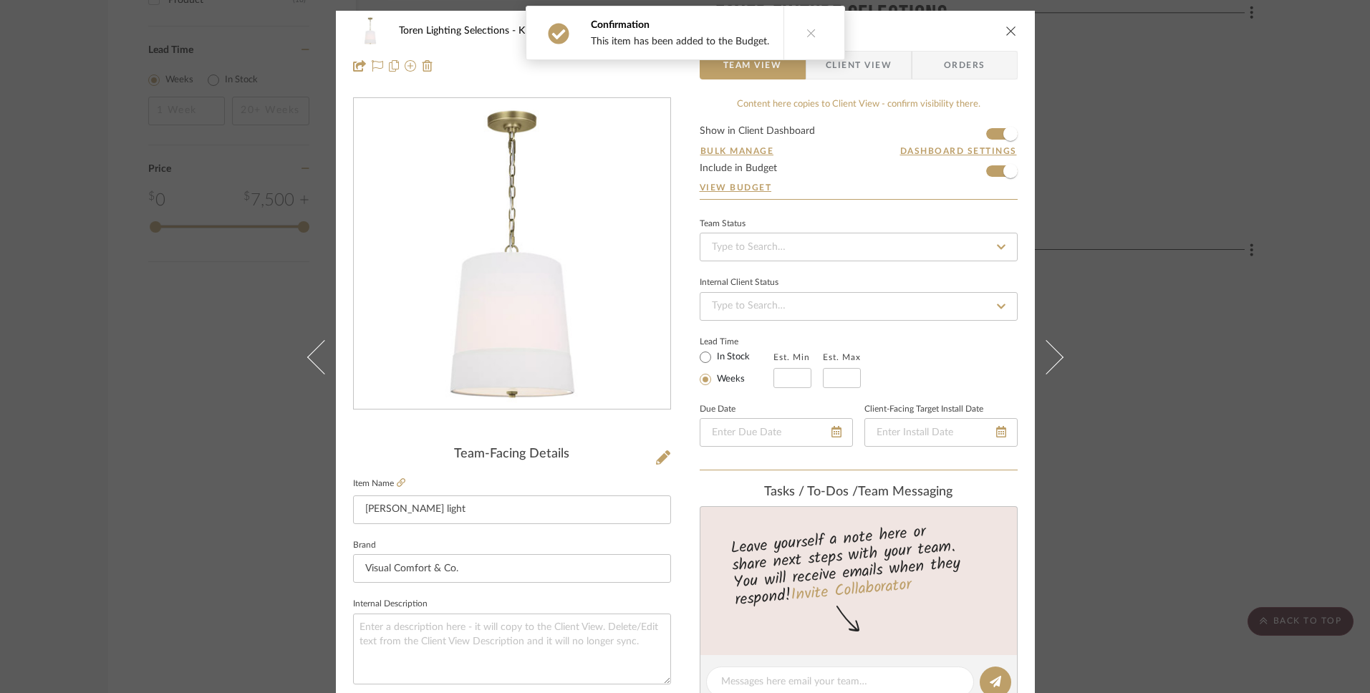
click at [1051, 361] on icon at bounding box center [1045, 357] width 34 height 34
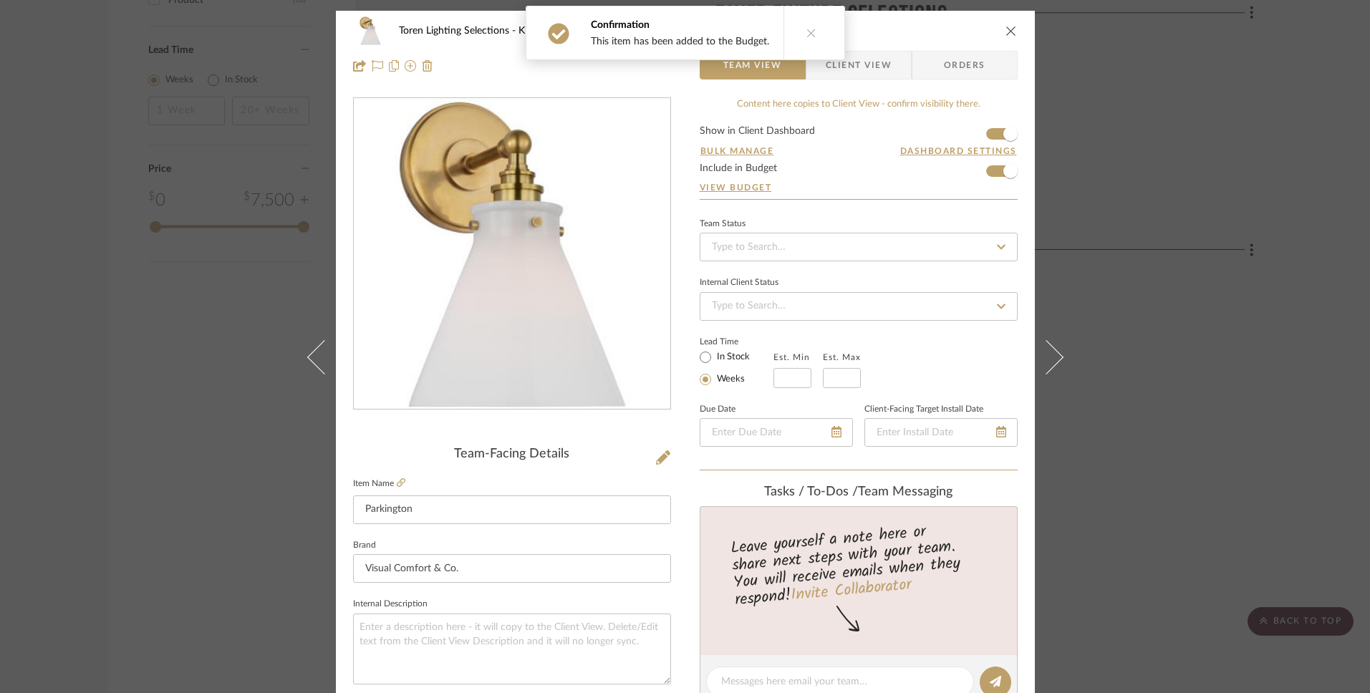
click at [1051, 361] on icon at bounding box center [1045, 357] width 34 height 34
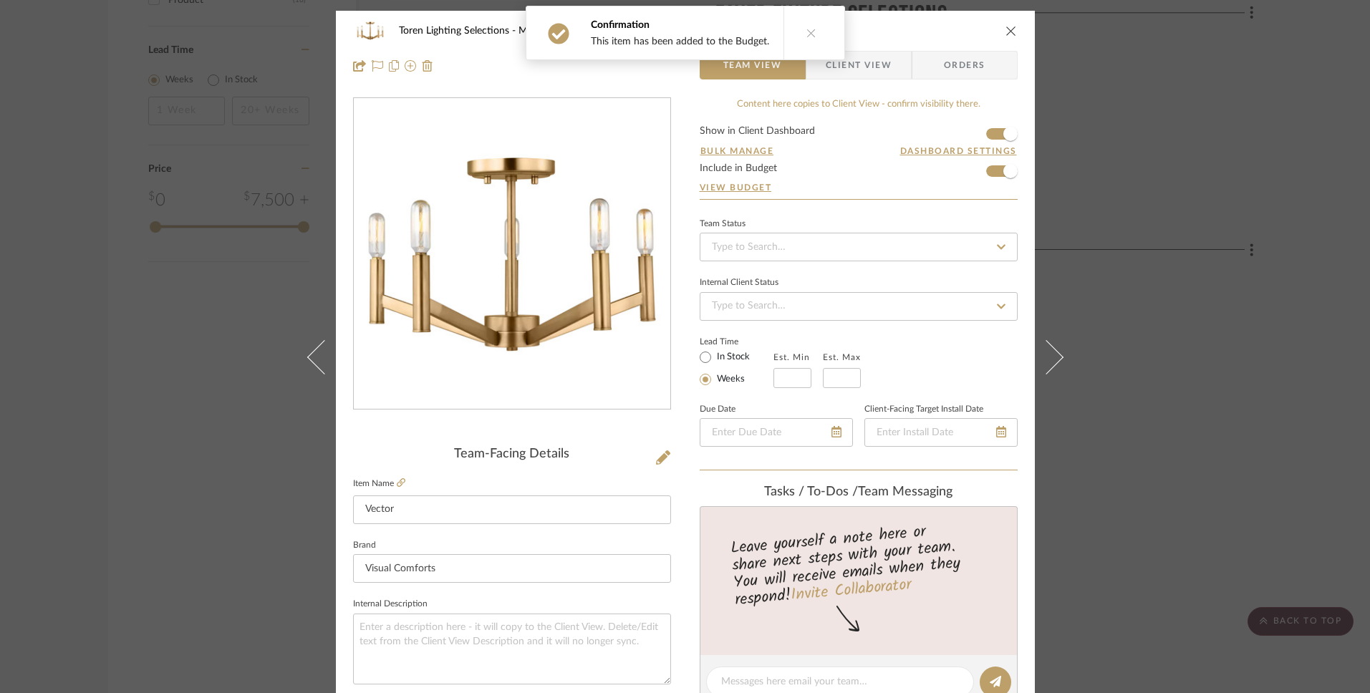
click at [1051, 361] on icon at bounding box center [1045, 357] width 34 height 34
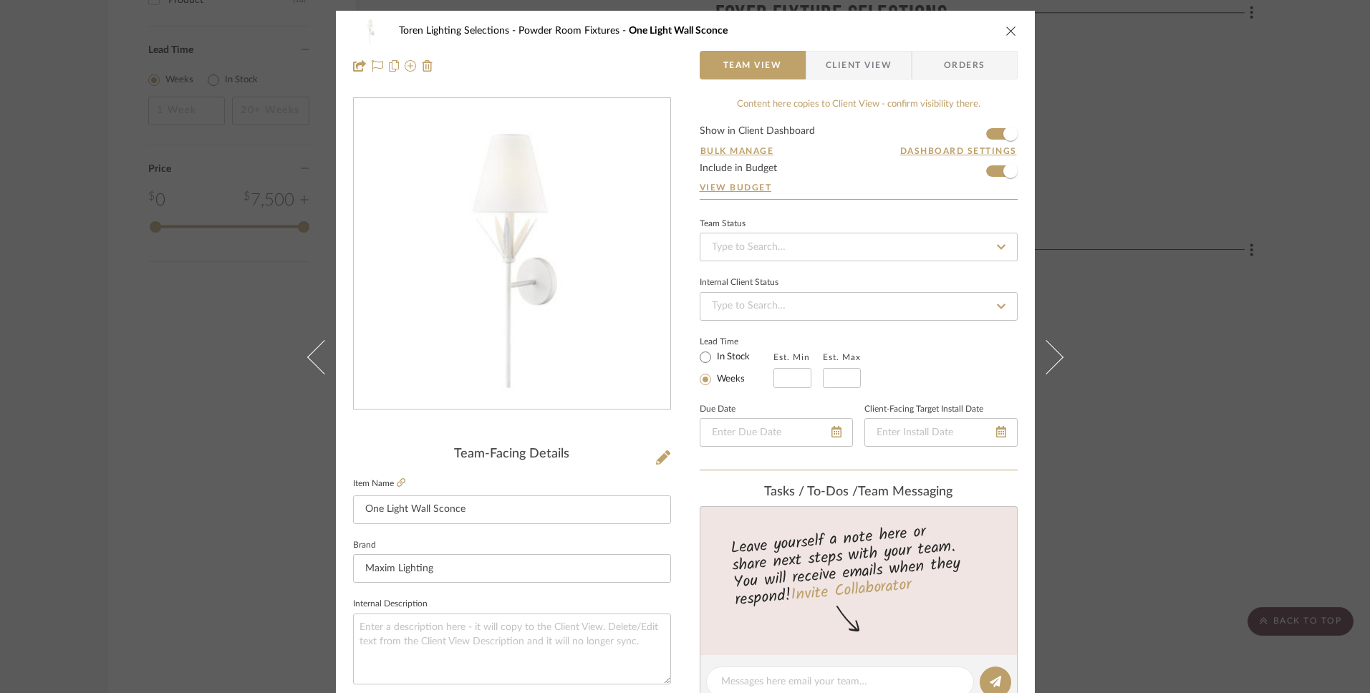
click at [1051, 361] on icon at bounding box center [1045, 357] width 34 height 34
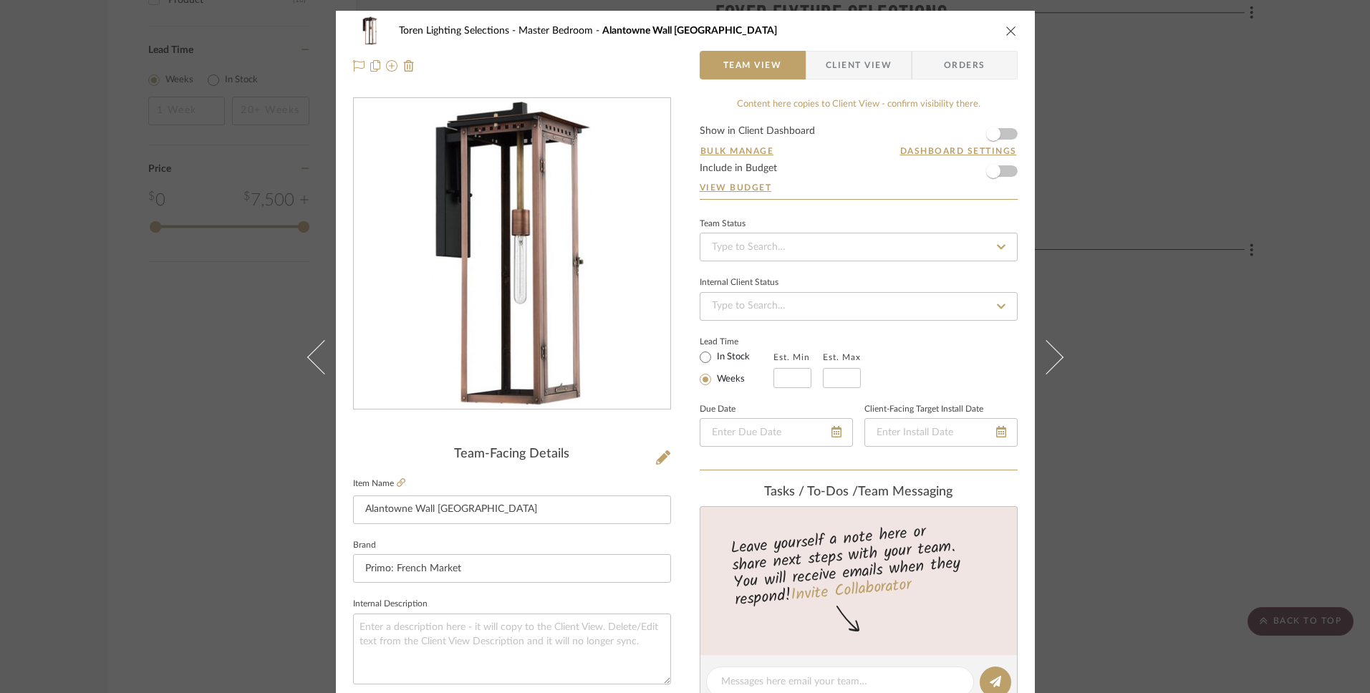
click at [1006, 30] on icon "close" at bounding box center [1010, 30] width 11 height 11
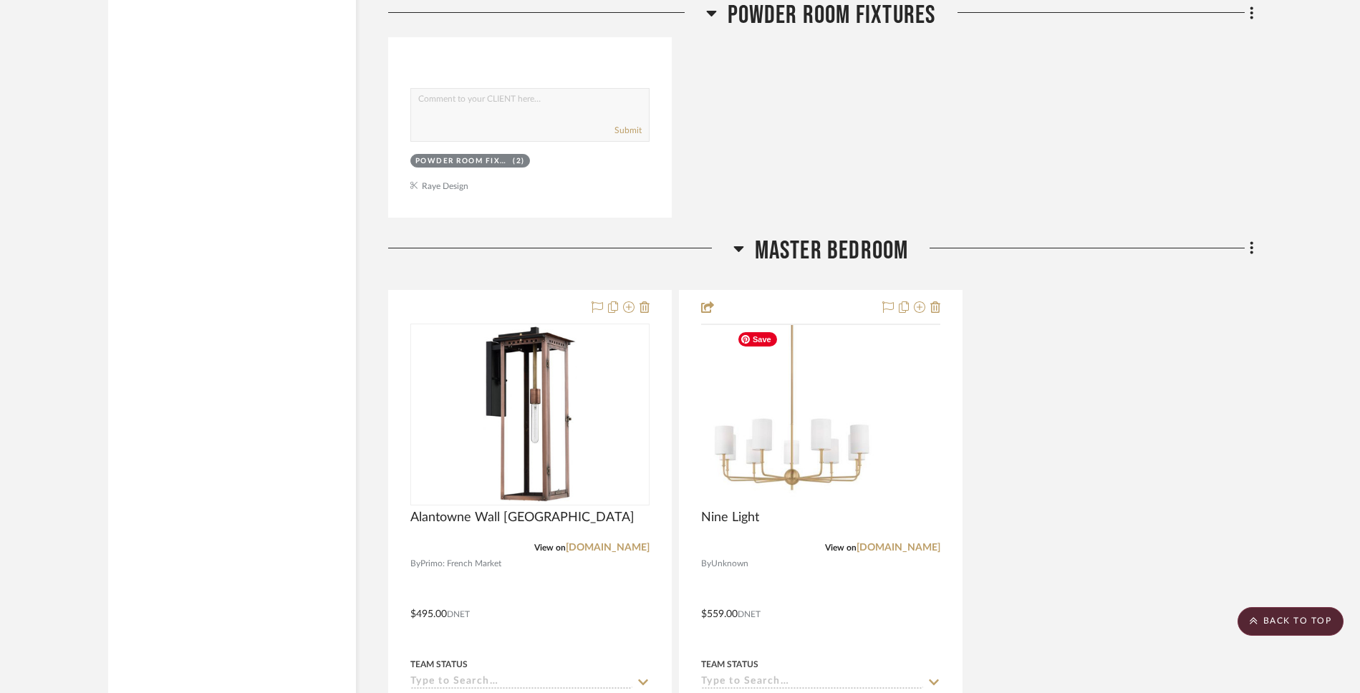
scroll to position [4328, 0]
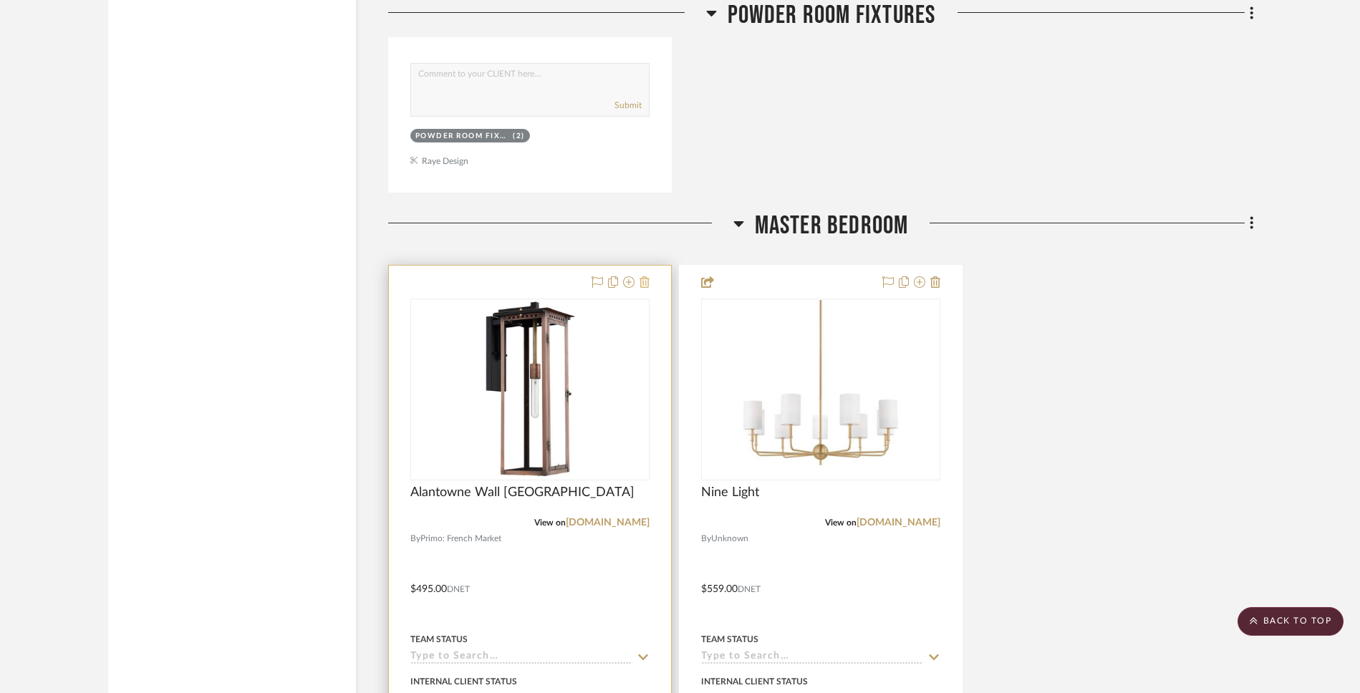
click at [646, 281] on icon at bounding box center [644, 281] width 10 height 11
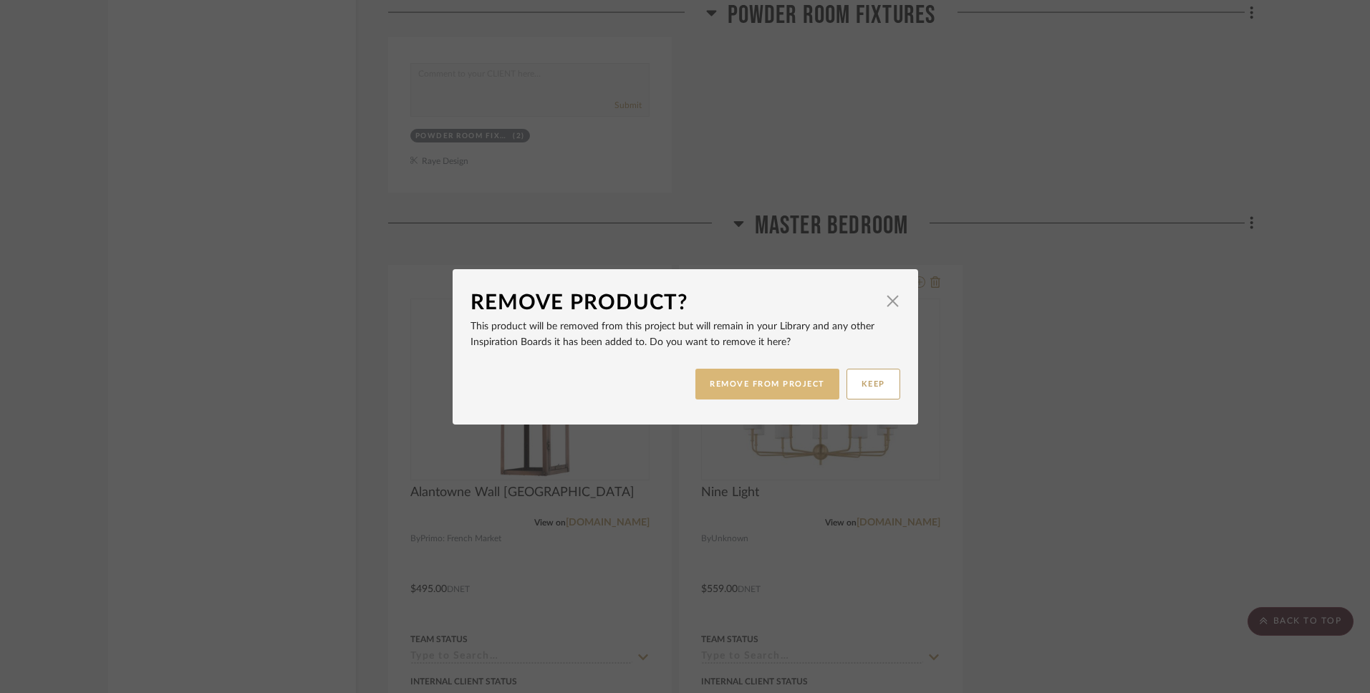
click at [767, 384] on button "REMOVE FROM PROJECT" at bounding box center [767, 384] width 144 height 31
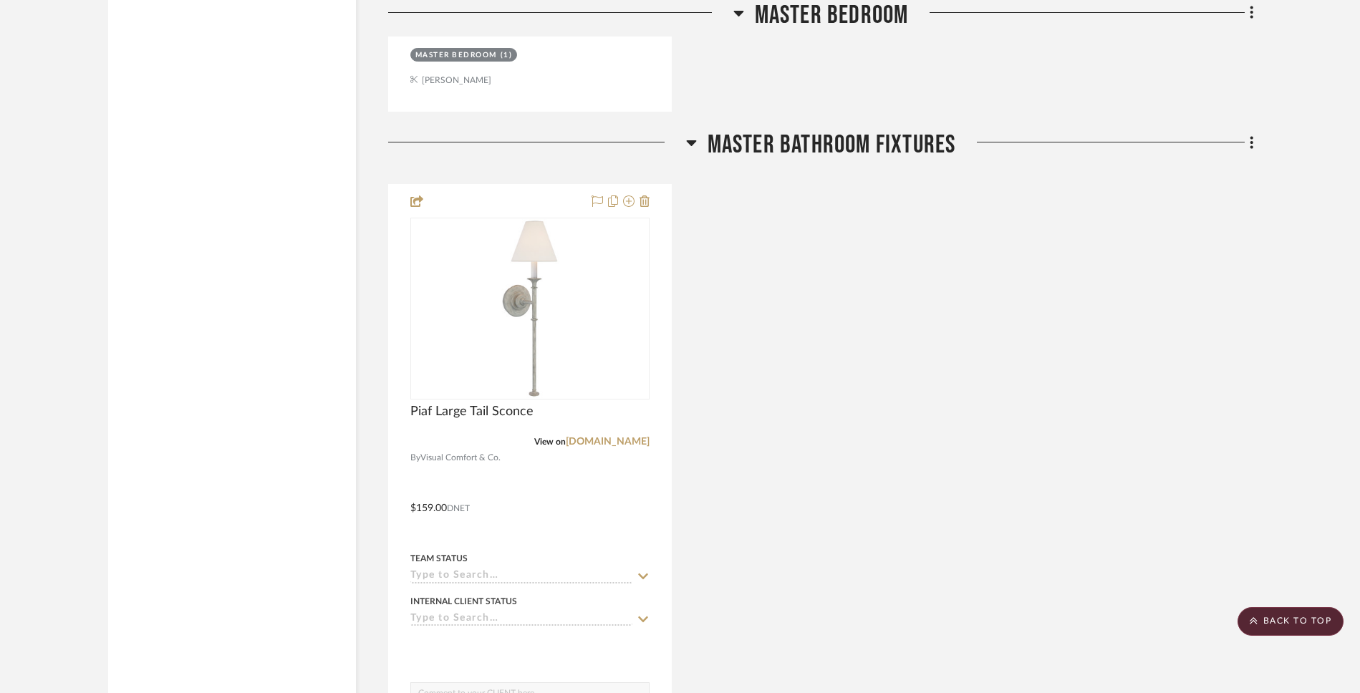
scroll to position [5123, 0]
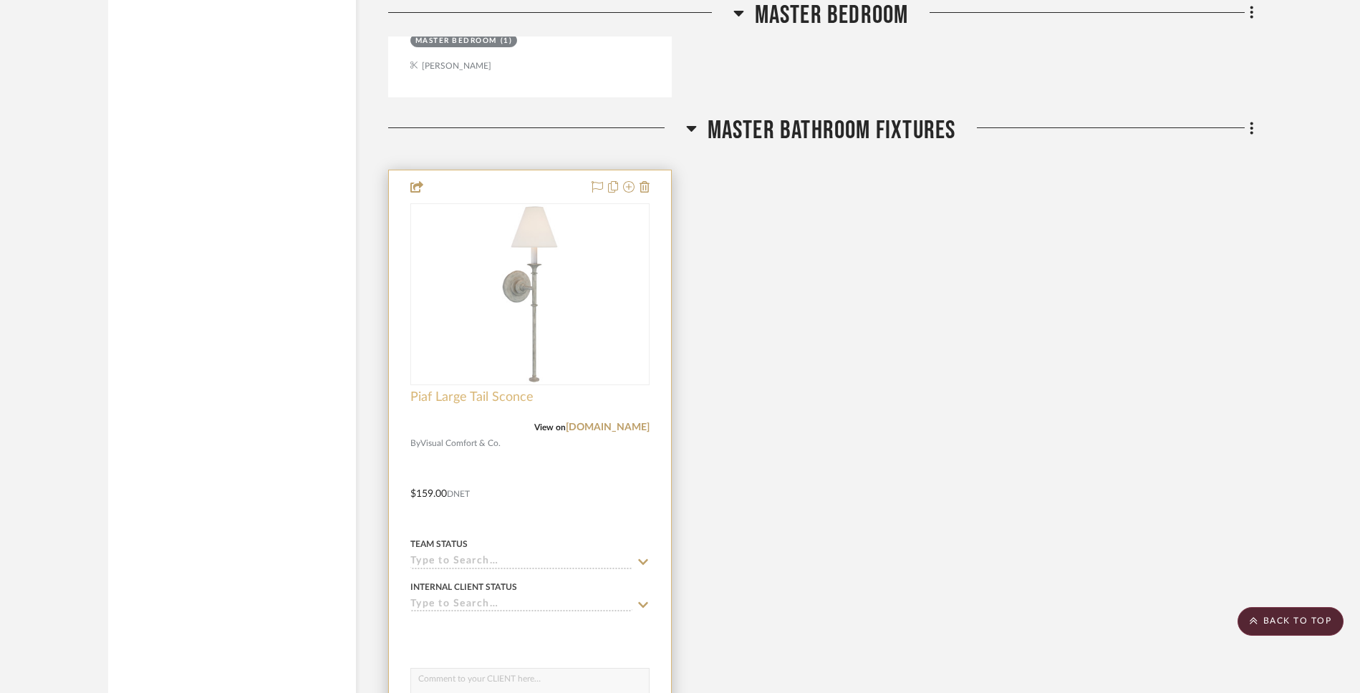
click at [465, 398] on span "Piaf Large Tail Sconce" at bounding box center [471, 397] width 123 height 16
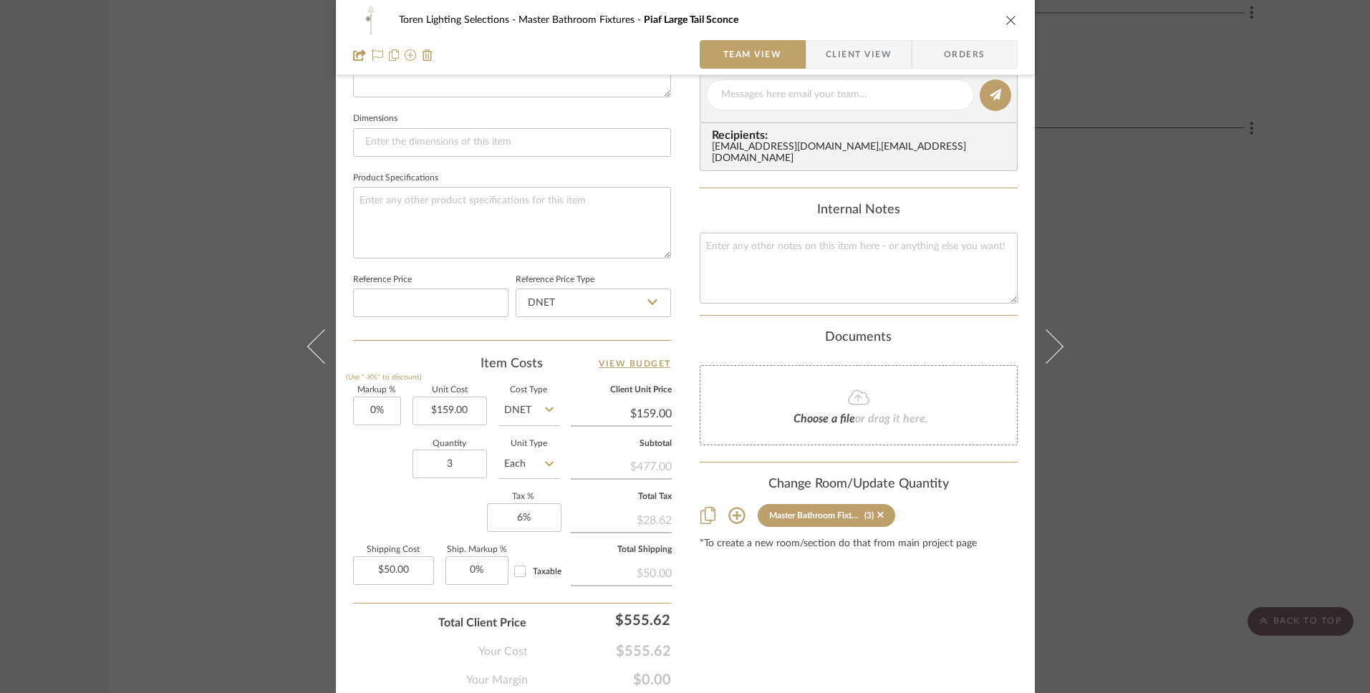
scroll to position [640, 0]
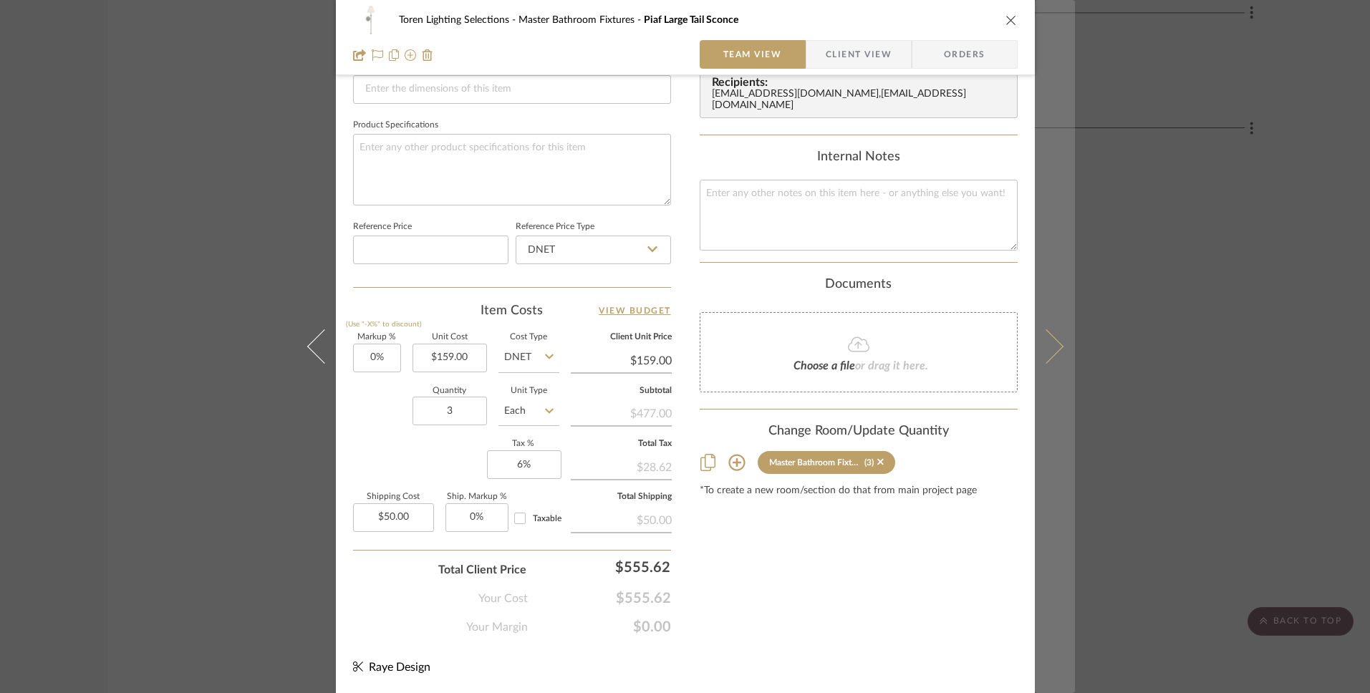
click at [1050, 352] on icon at bounding box center [1045, 346] width 34 height 34
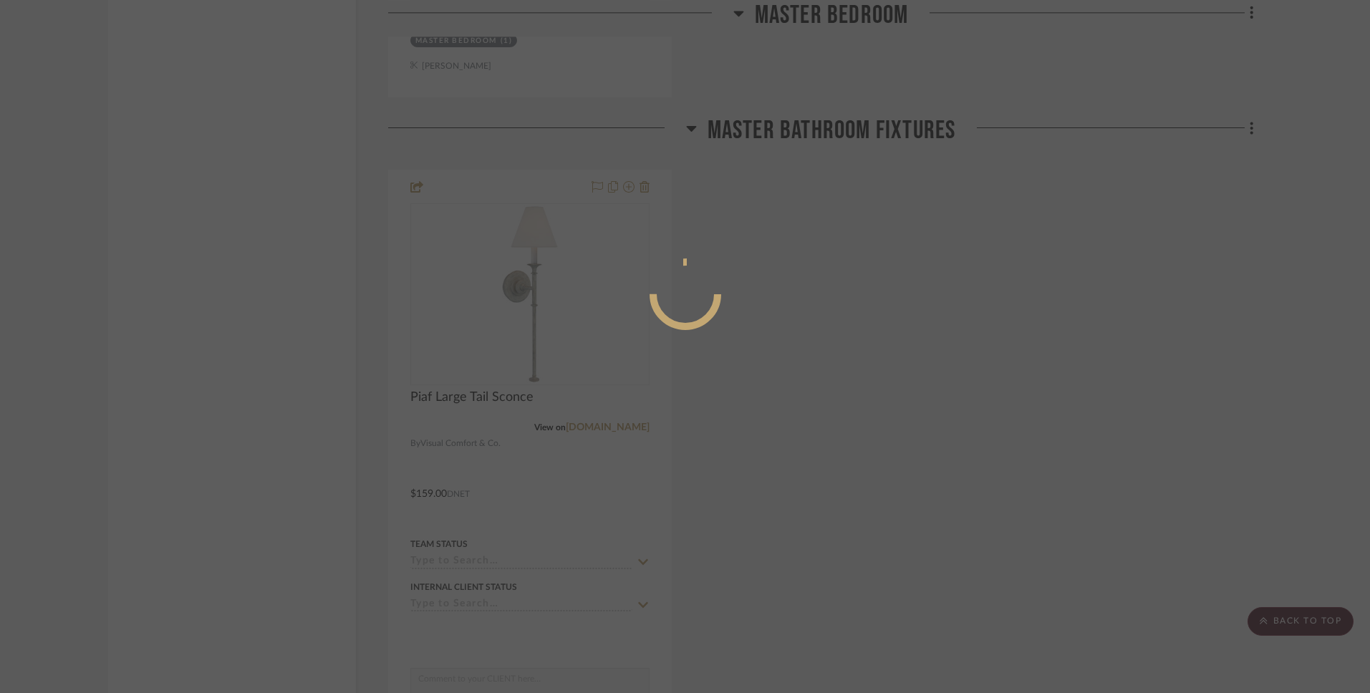
scroll to position [0, 0]
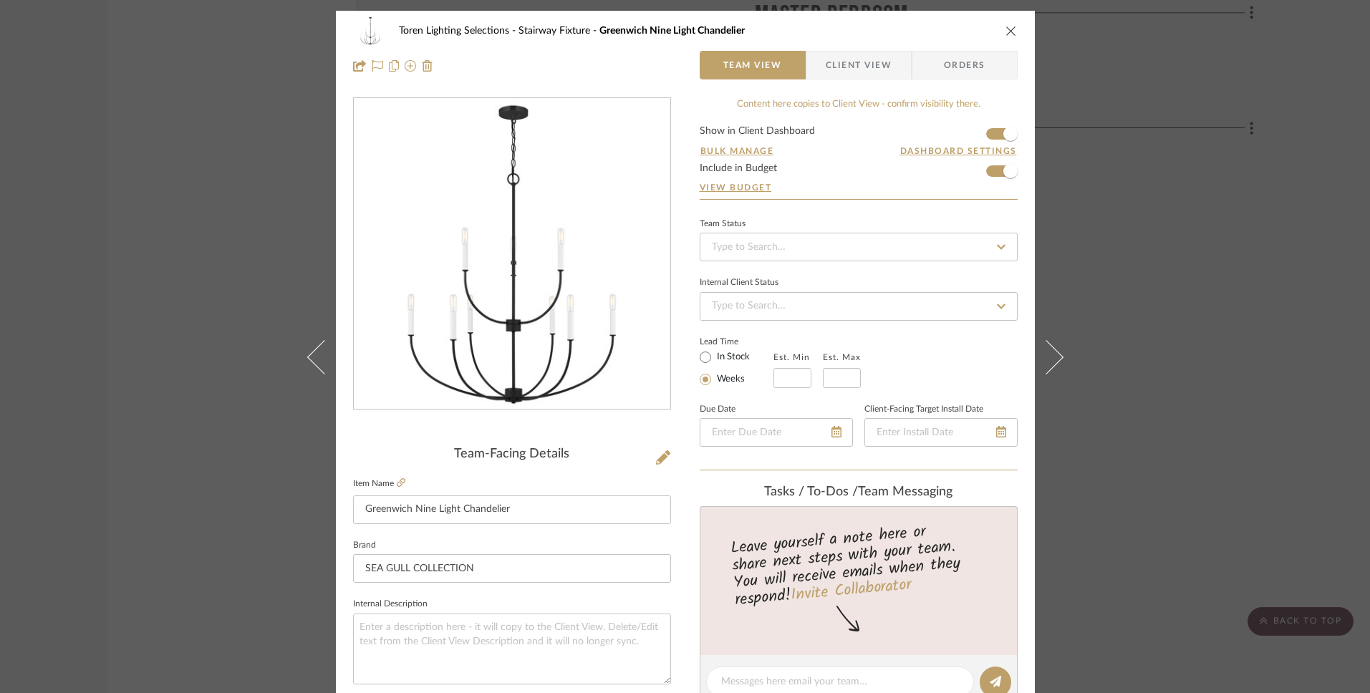
click at [1050, 352] on icon at bounding box center [1045, 357] width 34 height 34
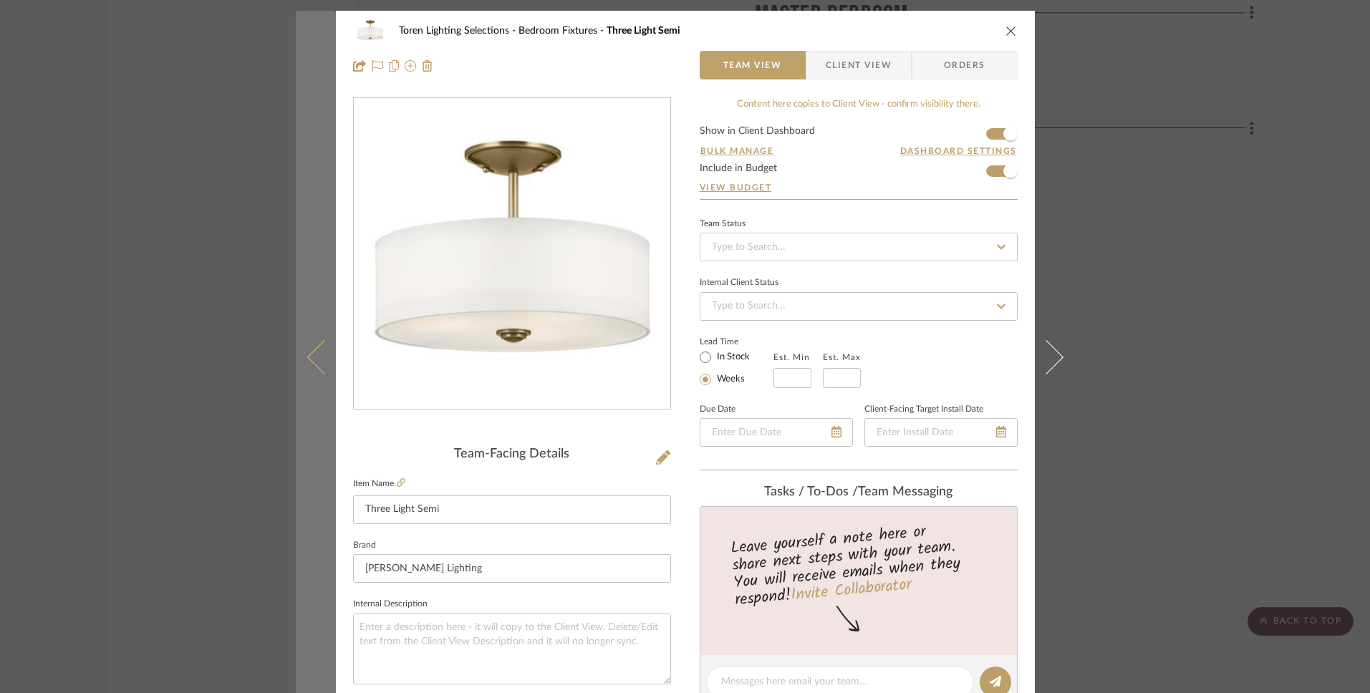
click at [301, 358] on button at bounding box center [316, 357] width 40 height 693
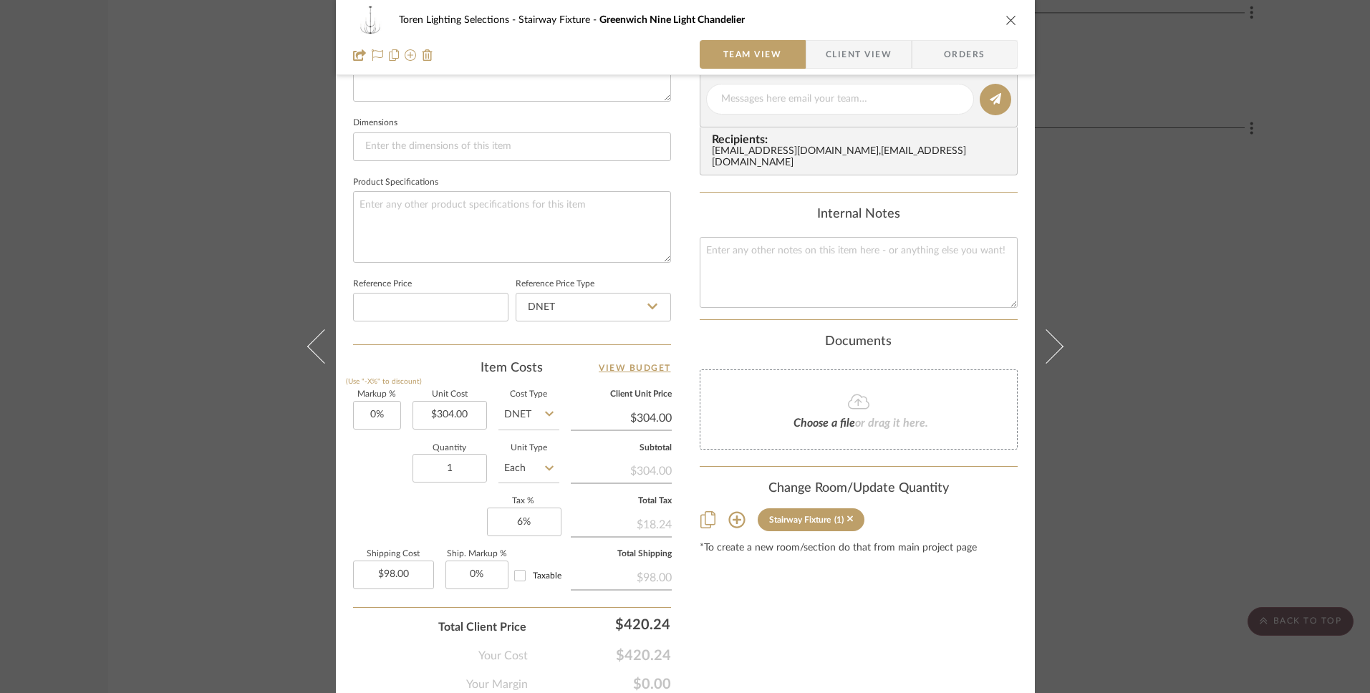
scroll to position [584, 0]
click at [412, 570] on input "98.00" at bounding box center [393, 573] width 81 height 29
type input "$98.00"
click at [358, 631] on div "Total Client Price $420.24" at bounding box center [512, 620] width 318 height 29
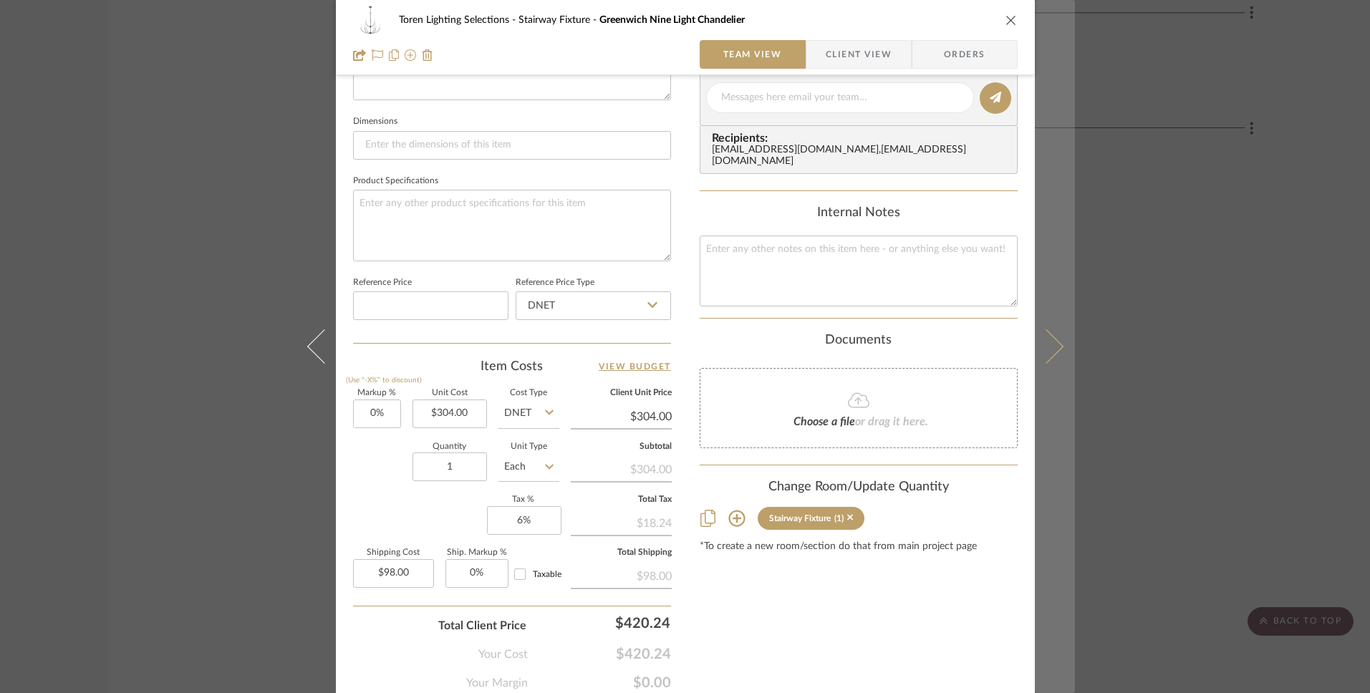
click at [1053, 357] on button at bounding box center [1055, 346] width 40 height 693
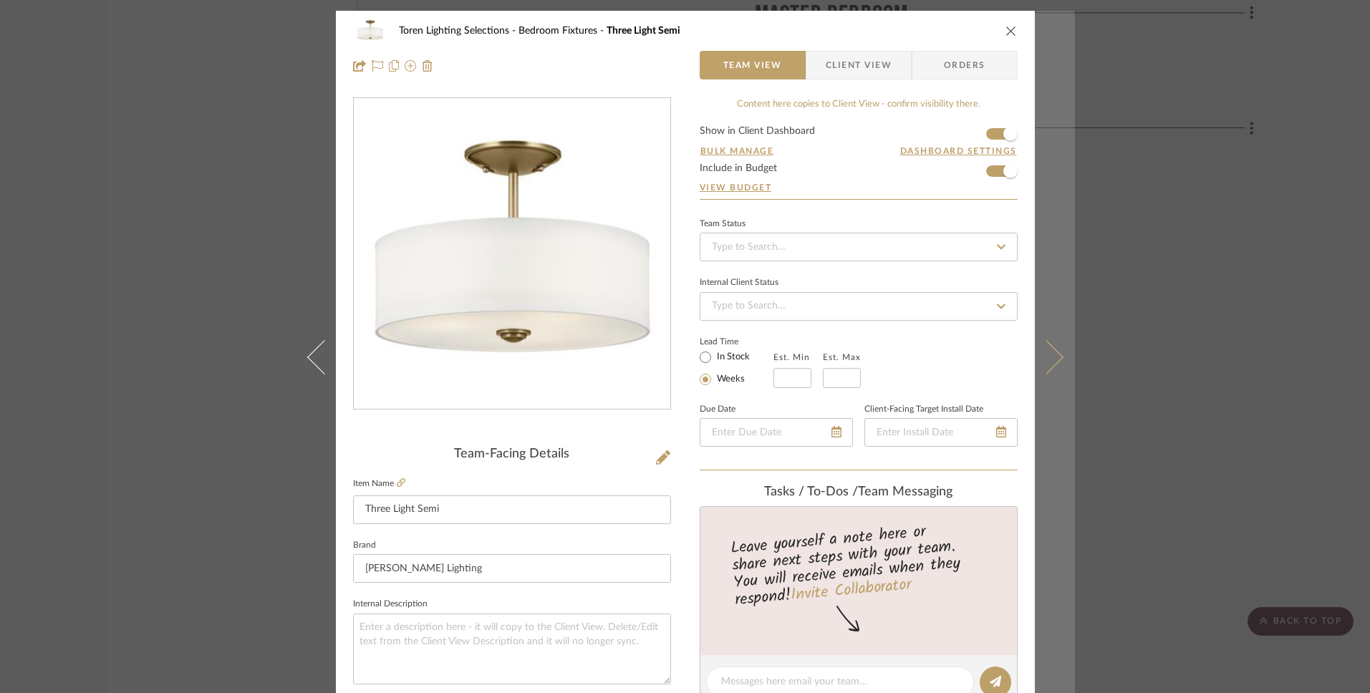
click at [1050, 354] on icon at bounding box center [1045, 357] width 34 height 34
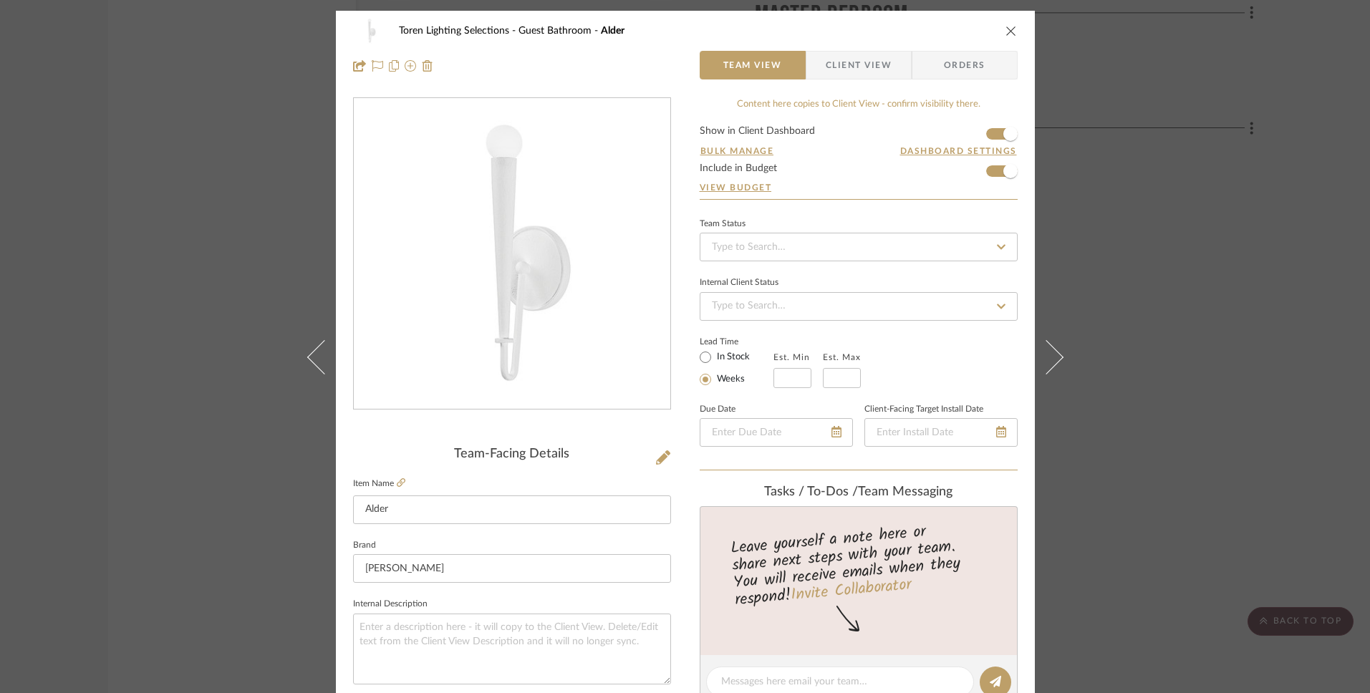
click at [1050, 354] on icon at bounding box center [1045, 357] width 34 height 34
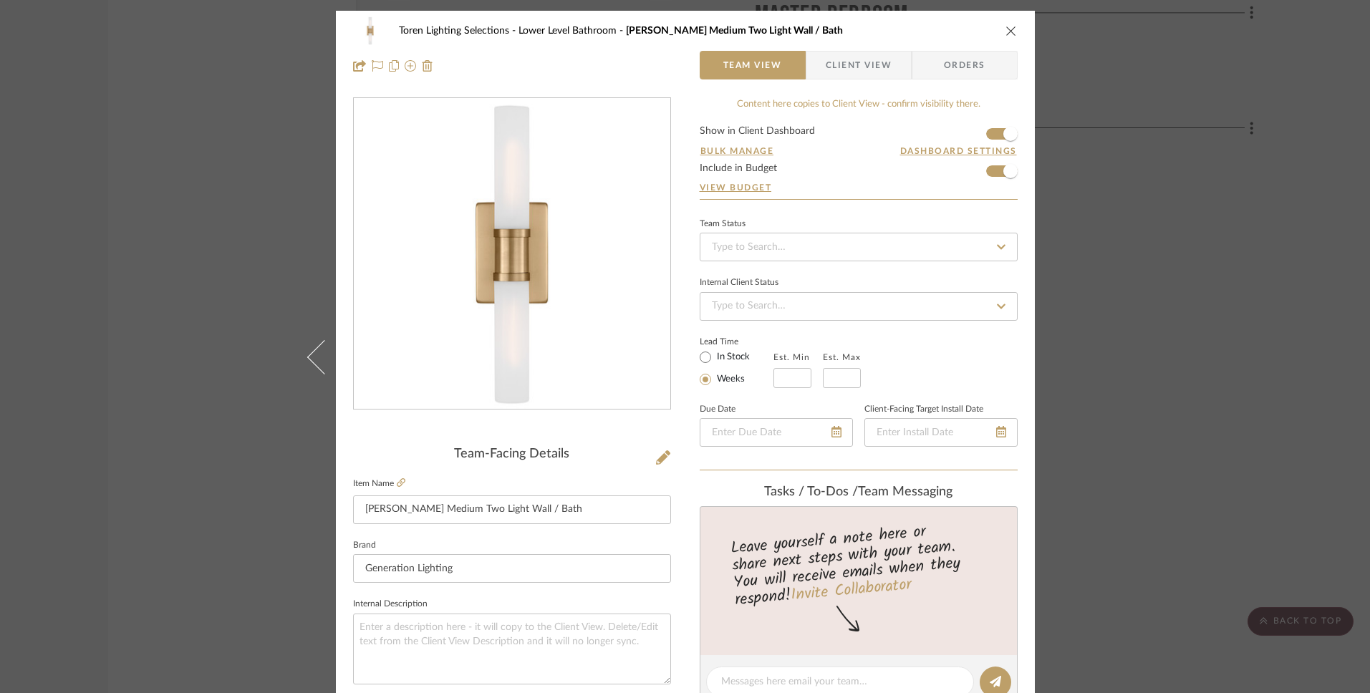
click at [1050, 354] on mat-dialog-content "Toren Lighting Selections Lower Level Bathroom [PERSON_NAME] Medium Two Light W…" at bounding box center [685, 672] width 779 height 1322
click at [1005, 26] on icon "close" at bounding box center [1010, 30] width 11 height 11
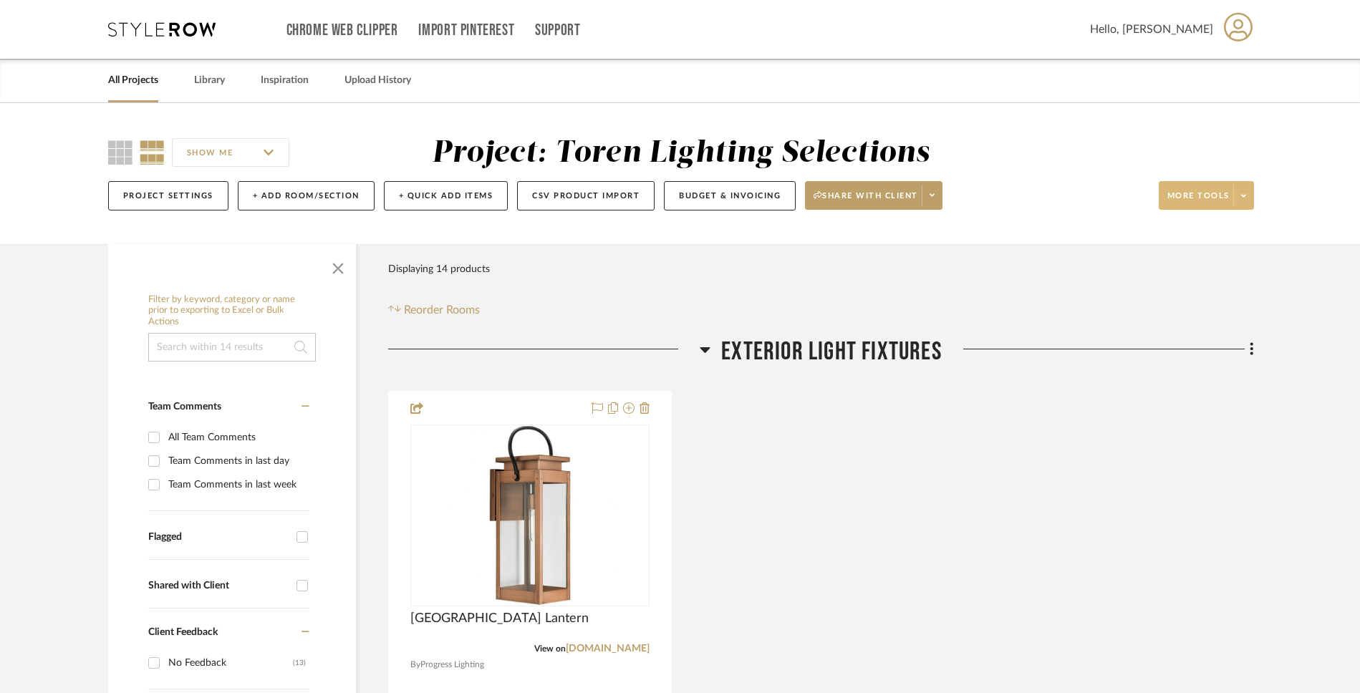
click at [1243, 200] on span at bounding box center [1243, 195] width 20 height 21
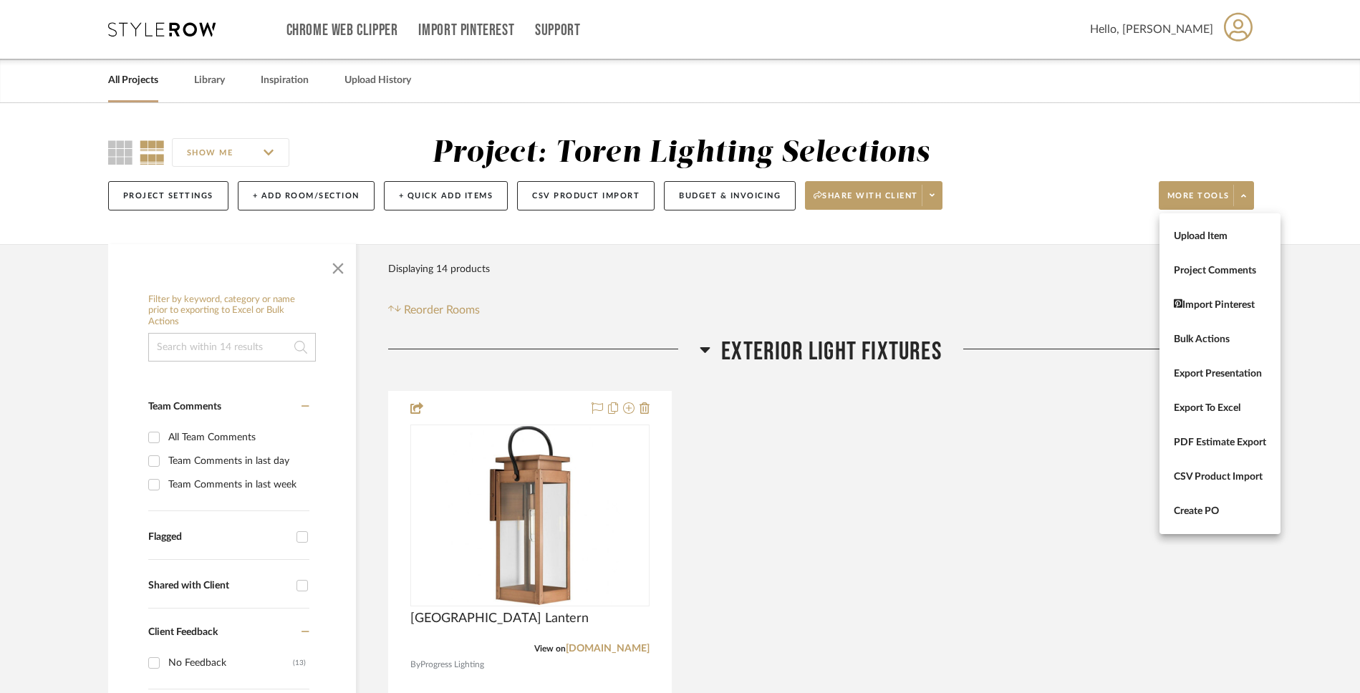
click at [1054, 311] on div at bounding box center [680, 346] width 1360 height 693
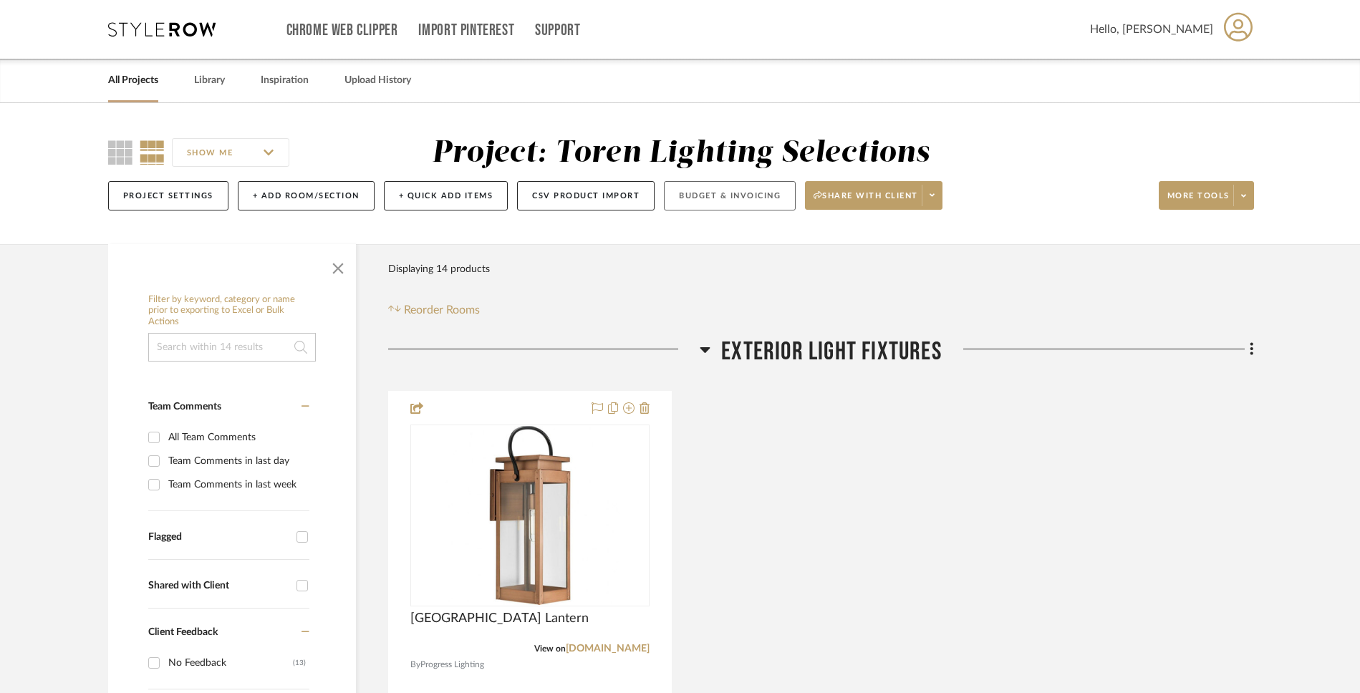
click at [763, 203] on button "Budget & Invoicing" at bounding box center [730, 195] width 132 height 29
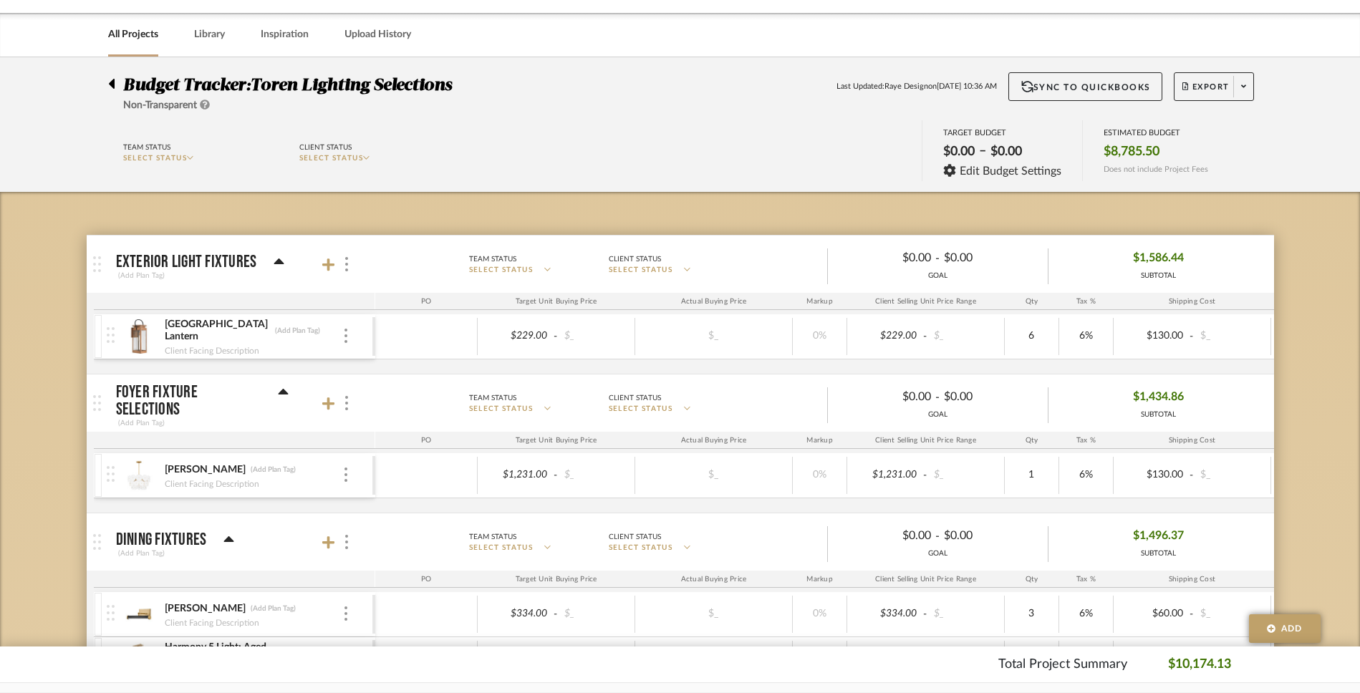
scroll to position [44, 0]
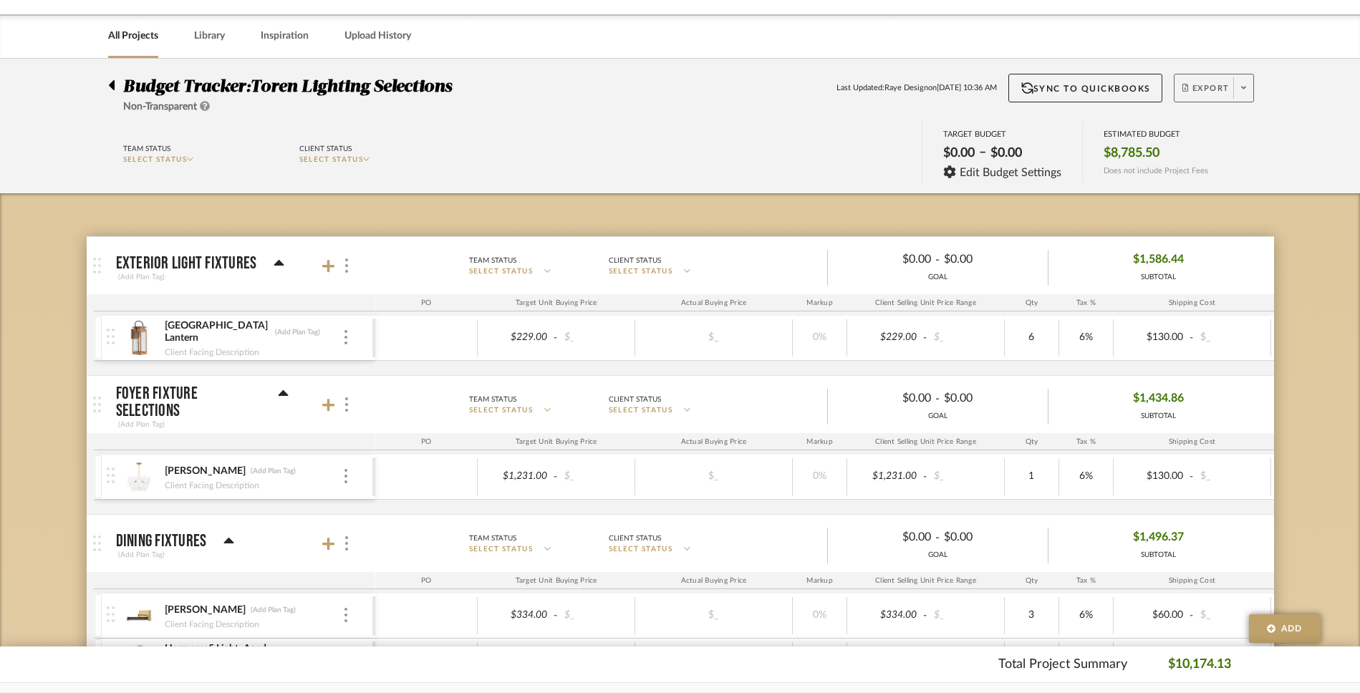
click at [1252, 88] on span at bounding box center [1243, 87] width 20 height 21
click at [1201, 126] on span "Export PDF" at bounding box center [1238, 129] width 107 height 12
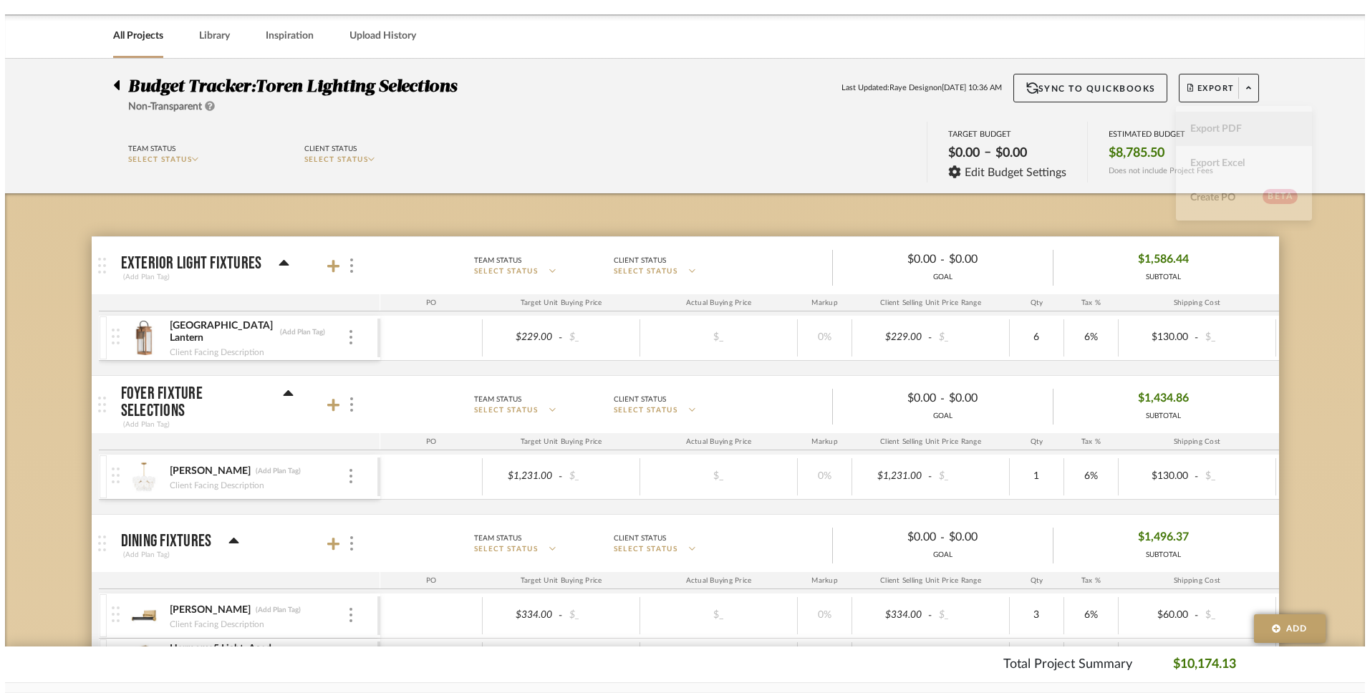
scroll to position [0, 0]
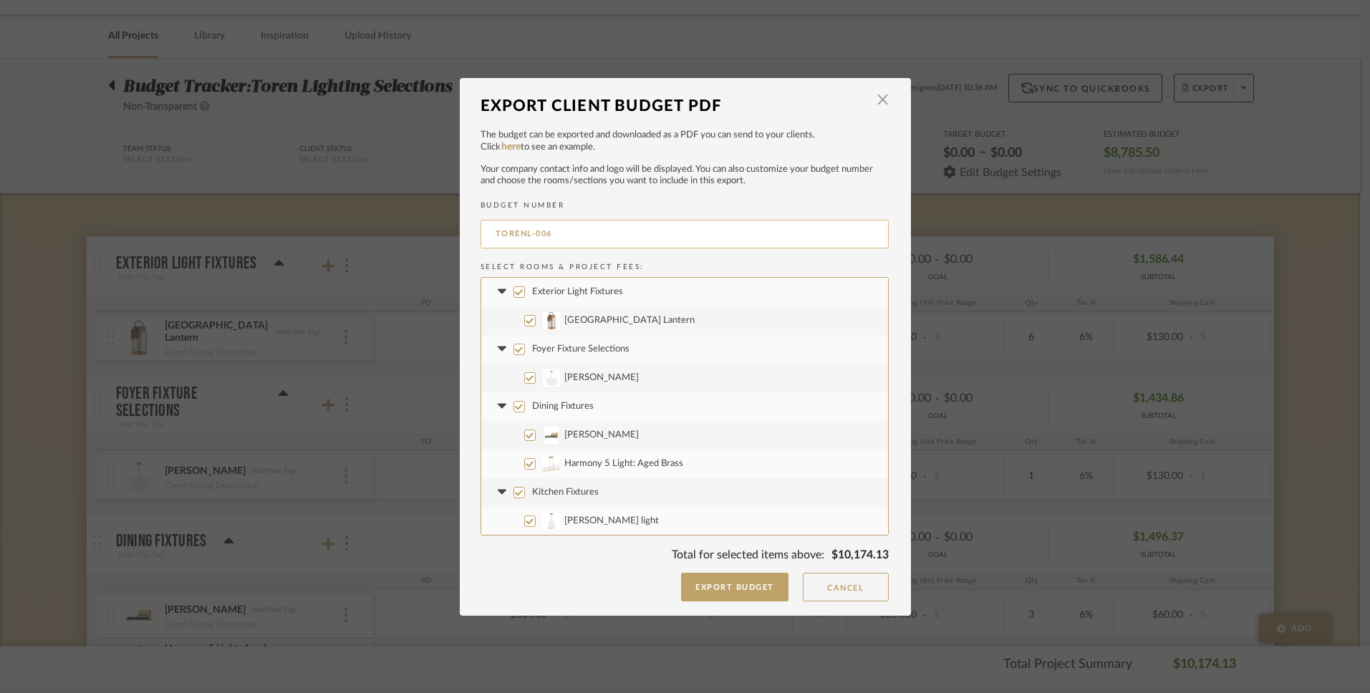
click at [488, 231] on input "TORENL-006" at bounding box center [684, 234] width 408 height 29
type input "9.30 TORENL-006"
click at [720, 596] on button "Export Budget" at bounding box center [734, 587] width 107 height 29
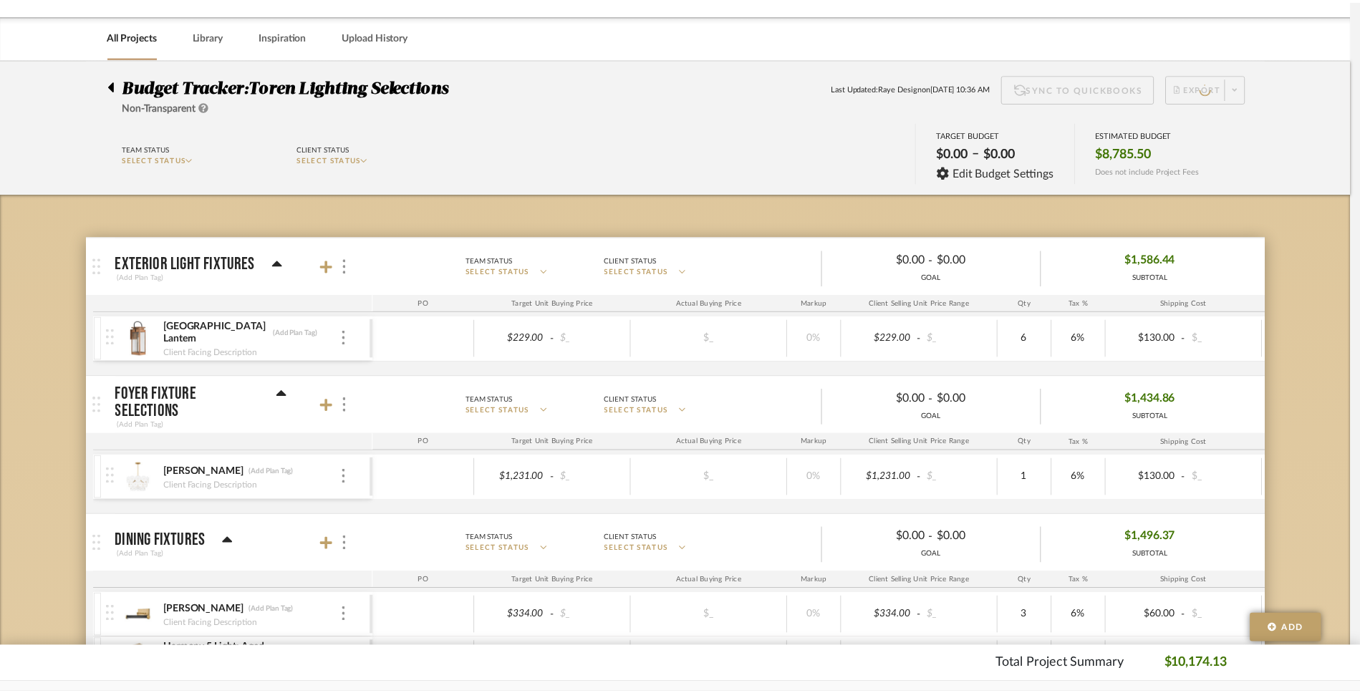
scroll to position [44, 0]
